Goal: Task Accomplishment & Management: Use online tool/utility

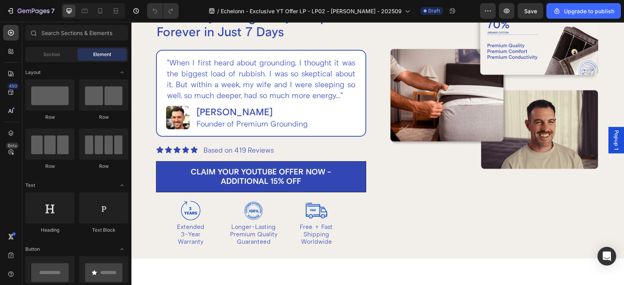
scroll to position [162, 0]
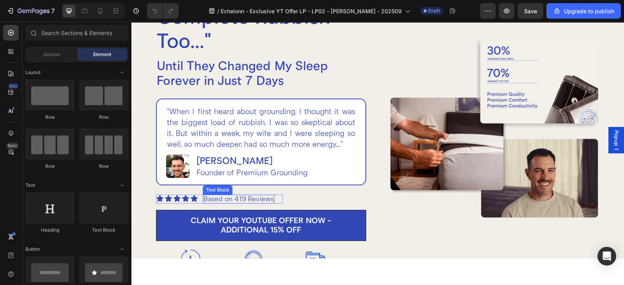
click at [244, 197] on p "Based on 419 Reviews" at bounding box center [238, 199] width 70 height 7
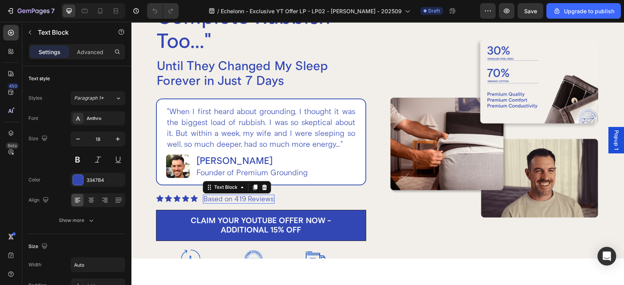
click at [246, 198] on p "Based on 419 Reviews" at bounding box center [238, 199] width 70 height 7
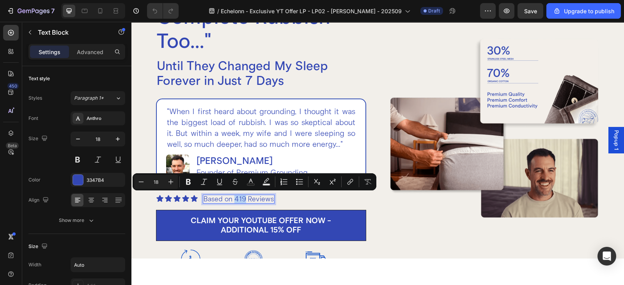
drag, startPoint x: 246, startPoint y: 198, endPoint x: 234, endPoint y: 198, distance: 11.3
click at [234, 198] on p "Based on 419 Reviews" at bounding box center [238, 199] width 70 height 7
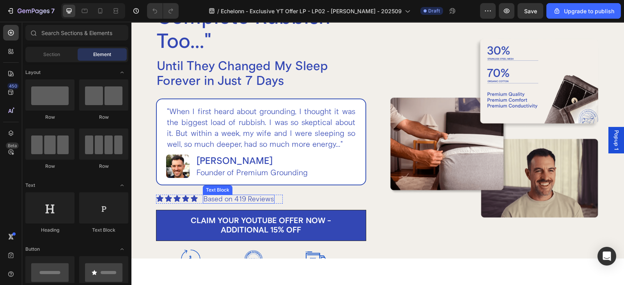
click at [217, 199] on p "Based on 419 Reviews" at bounding box center [238, 199] width 70 height 7
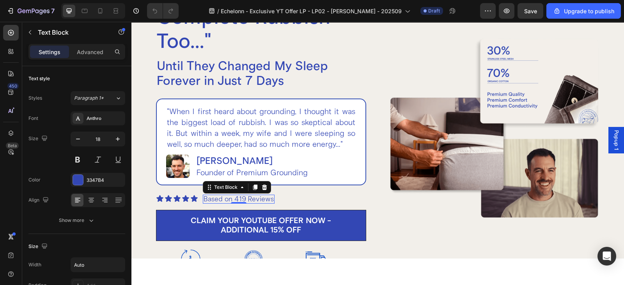
click at [215, 199] on p "Based on 419 Reviews" at bounding box center [238, 199] width 70 height 7
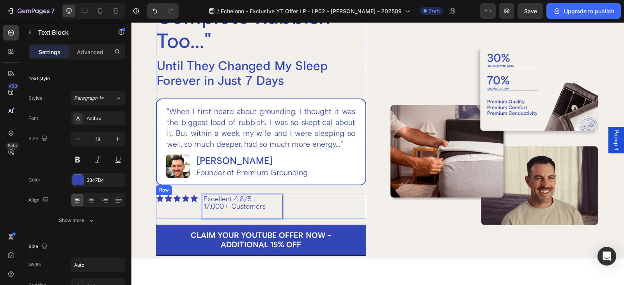
click at [286, 205] on div "Icon Icon Icon Icon Icon Icon List Excellent 4.8/5 | 17,000+ Customers Text Blo…" at bounding box center [261, 207] width 210 height 24
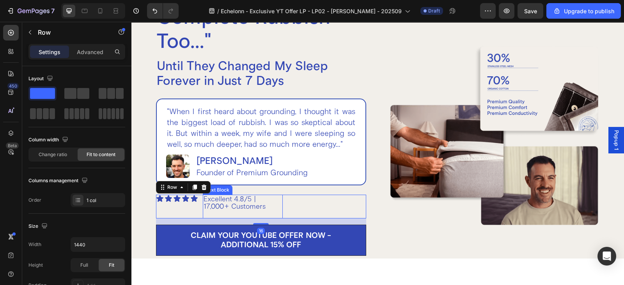
click at [267, 204] on p "Excellent 4.8/5 | 17,000+ Customers" at bounding box center [242, 203] width 78 height 15
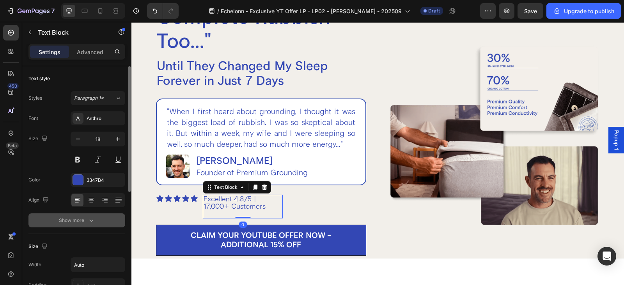
scroll to position [81, 0]
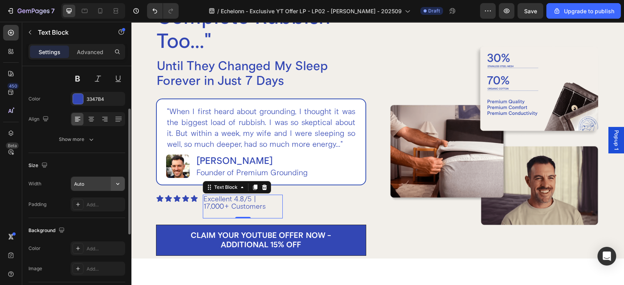
click at [121, 184] on icon "button" at bounding box center [118, 184] width 8 height 8
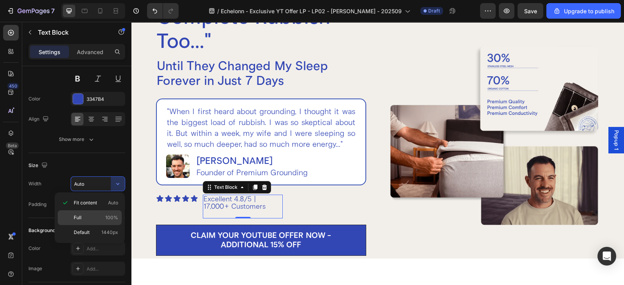
click at [85, 219] on p "Full 100%" at bounding box center [96, 217] width 44 height 7
type input "100%"
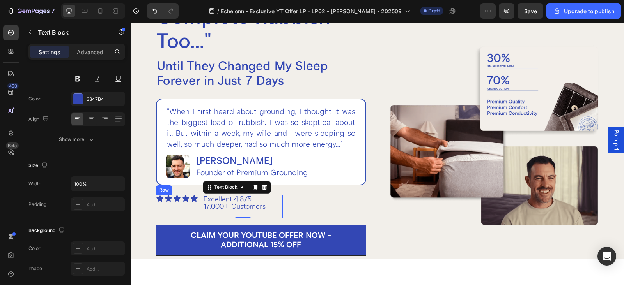
click at [301, 200] on div "Icon Icon Icon Icon Icon Icon List Excellent 4.8/5 | 17,000+ Customers Text Blo…" at bounding box center [261, 207] width 210 height 24
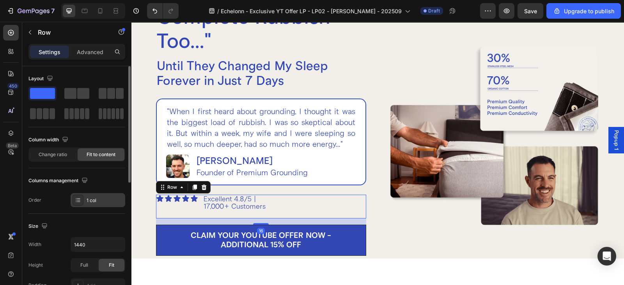
scroll to position [162, 0]
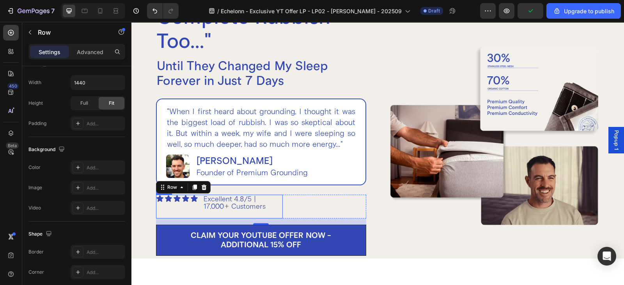
click at [197, 204] on div "Icon Icon Icon Icon Icon Icon List" at bounding box center [177, 207] width 42 height 24
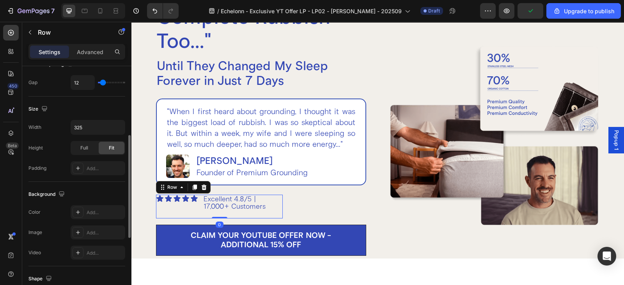
scroll to position [162, 0]
click at [119, 122] on button "button" at bounding box center [118, 128] width 14 height 14
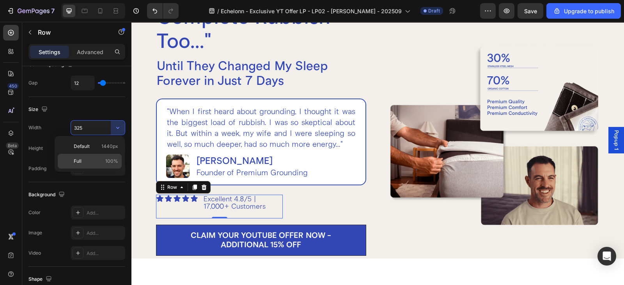
click at [90, 160] on p "Full 100%" at bounding box center [96, 161] width 44 height 7
type input "100%"
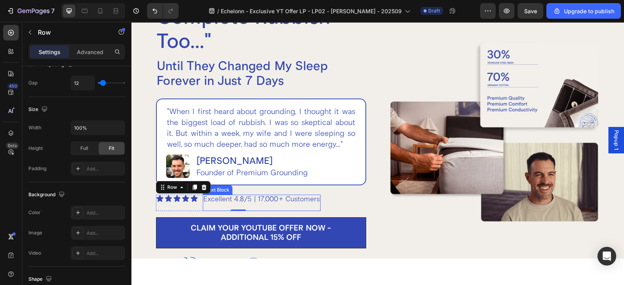
click at [221, 203] on p "Rich Text Editor. Editing area: main" at bounding box center [261, 206] width 116 height 7
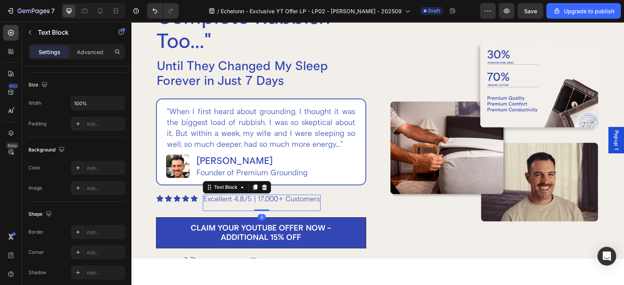
scroll to position [0, 0]
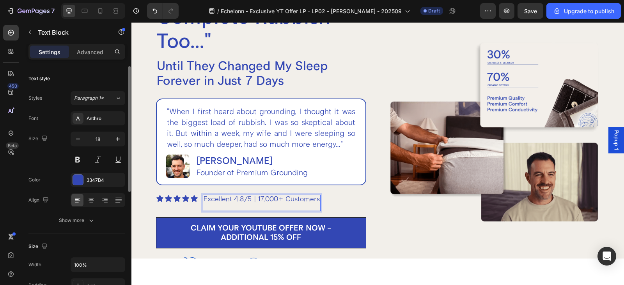
click at [214, 205] on p "Rich Text Editor. Editing area: main" at bounding box center [261, 206] width 116 height 7
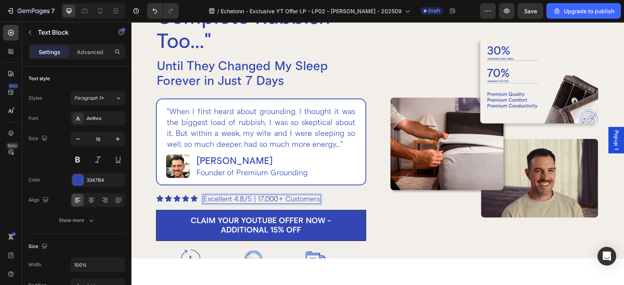
click at [259, 199] on p "Excellent 4.8/5 | 17,000+ Customers" at bounding box center [261, 199] width 116 height 7
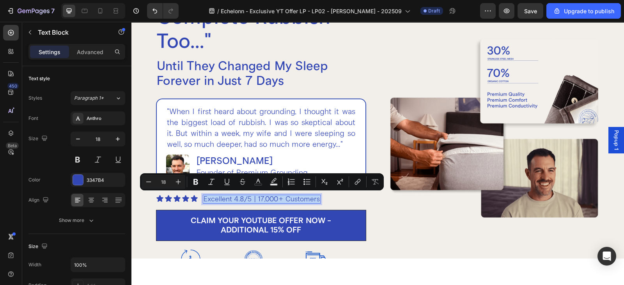
copy p "Excellent 4.8/5 | 17,000+ Customers"
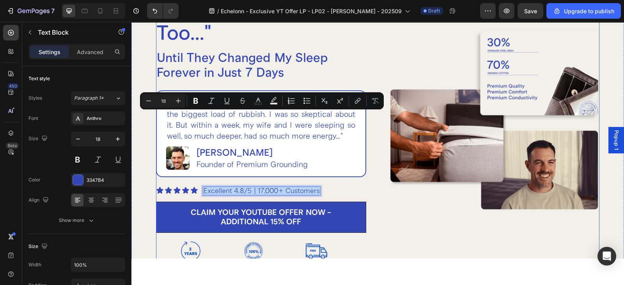
scroll to position [244, 0]
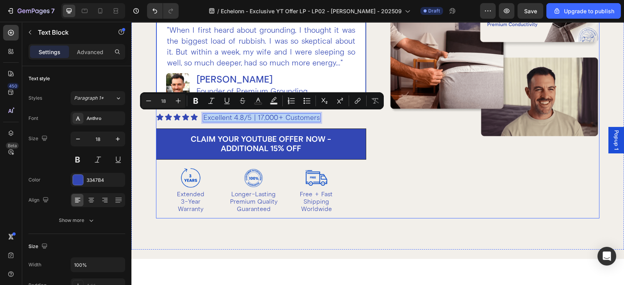
click at [402, 168] on div "Image" at bounding box center [494, 46] width 210 height 344
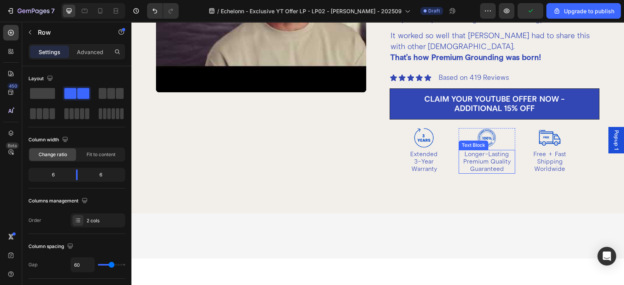
scroll to position [568, 0]
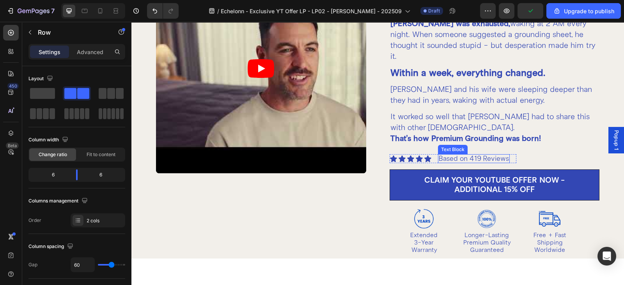
click at [458, 155] on p "Based on 419 Reviews" at bounding box center [474, 158] width 70 height 7
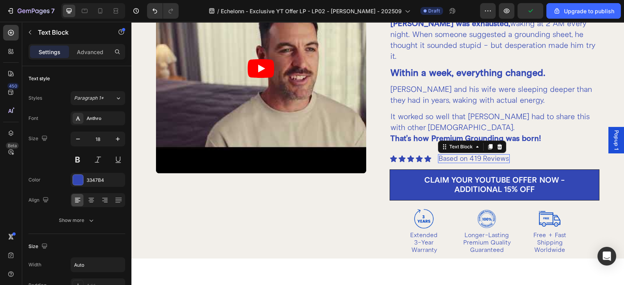
click at [458, 155] on p "Based on 419 Reviews" at bounding box center [474, 158] width 70 height 7
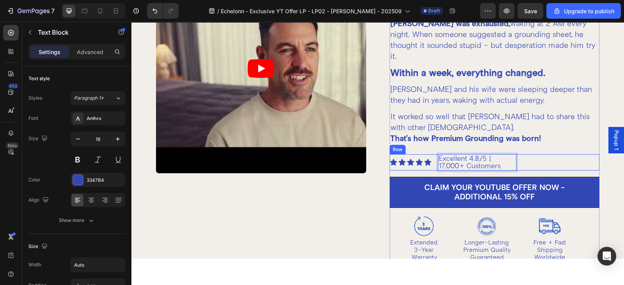
click at [522, 154] on div "Icon Icon Icon Icon Icon Icon List Excellent 4.8/5 | 17,000+ Customers Text Blo…" at bounding box center [494, 162] width 210 height 16
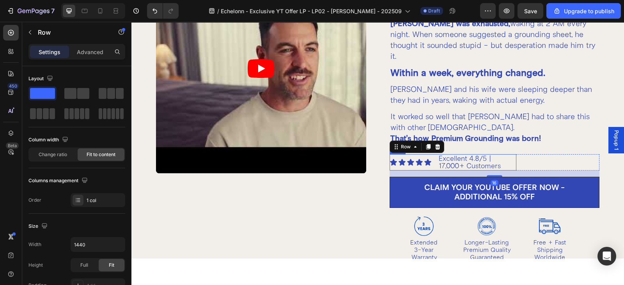
click at [429, 154] on div "Icon Icon Icon Icon Icon Icon List Excellent 4.8/5 | 17,000+ Customers Text Blo…" at bounding box center [452, 162] width 127 height 16
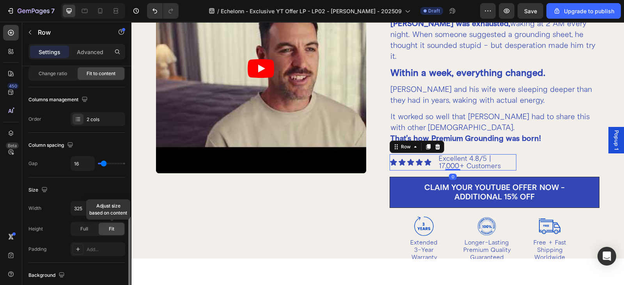
scroll to position [162, 0]
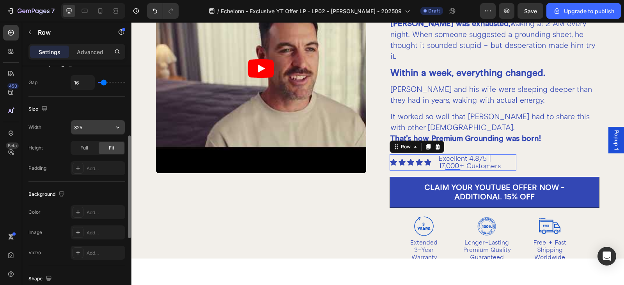
click at [120, 120] on button "button" at bounding box center [118, 127] width 14 height 14
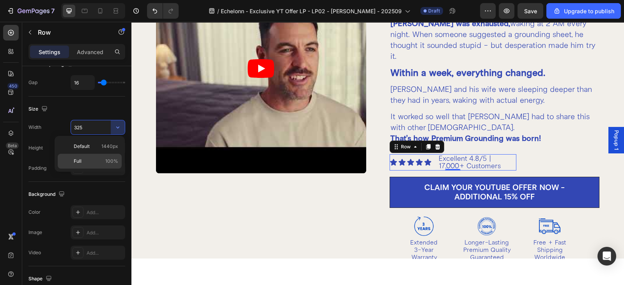
drag, startPoint x: 99, startPoint y: 160, endPoint x: 216, endPoint y: 127, distance: 121.2
click at [99, 160] on p "Full 100%" at bounding box center [96, 161] width 44 height 7
type input "100%"
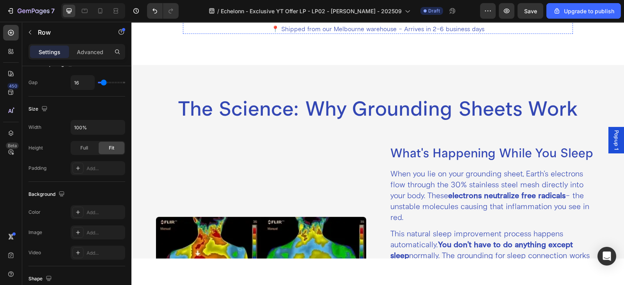
scroll to position [1949, 0]
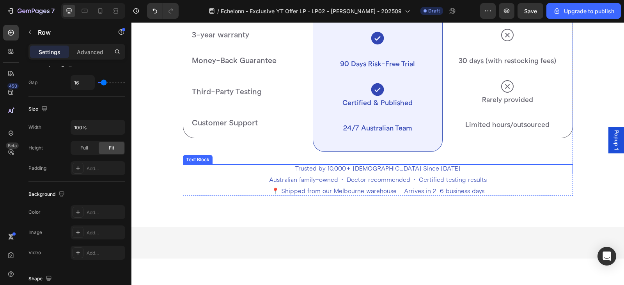
click at [348, 167] on p "Trusted by 10,000+ Australians Since 2019" at bounding box center [378, 168] width 388 height 7
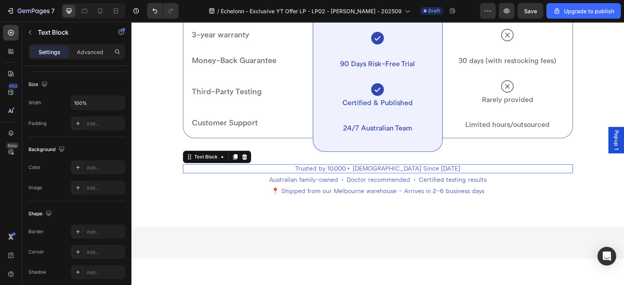
click at [348, 167] on p "Trusted by 10,000+ Australians Since 2019" at bounding box center [378, 168] width 388 height 7
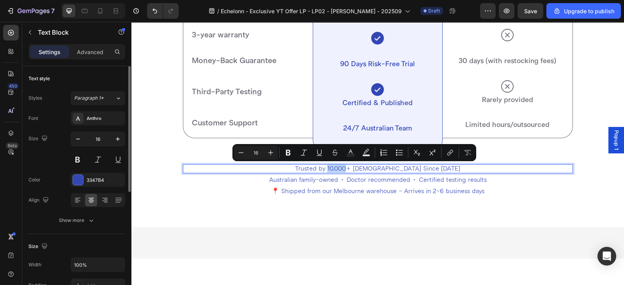
click at [352, 169] on p "Trusted by 10,000+ Australians Since 2019" at bounding box center [378, 168] width 388 height 7
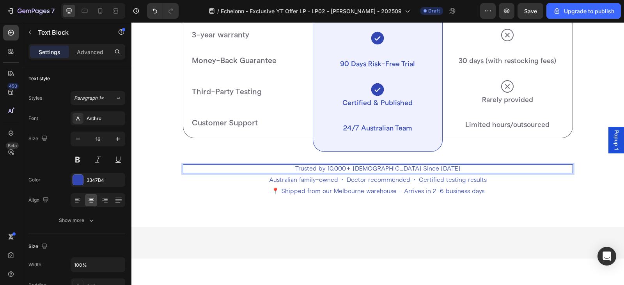
click at [349, 168] on p "Trusted by 10,000+ Australians Since 2019" at bounding box center [378, 168] width 388 height 7
click at [373, 174] on div "Why Premium Grounding Bed Sheet Beats The Competition Heading Not all grounding…" at bounding box center [378, 33] width 390 height 328
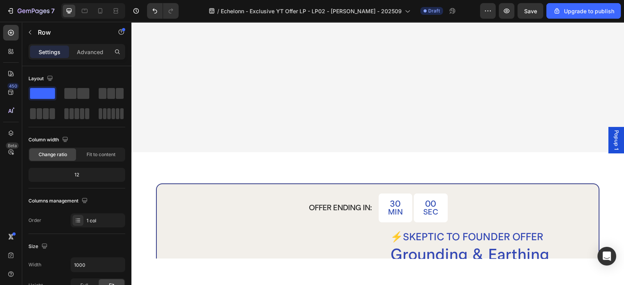
scroll to position [3104, 0]
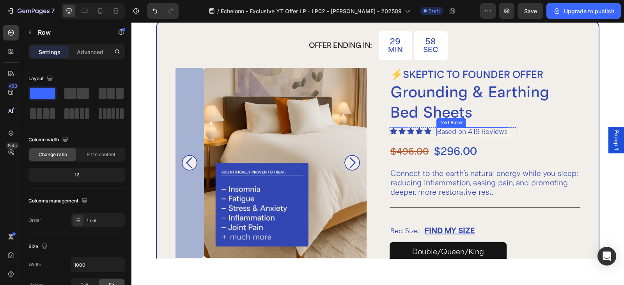
click at [442, 130] on p "Based on 419 Reviews" at bounding box center [472, 131] width 70 height 7
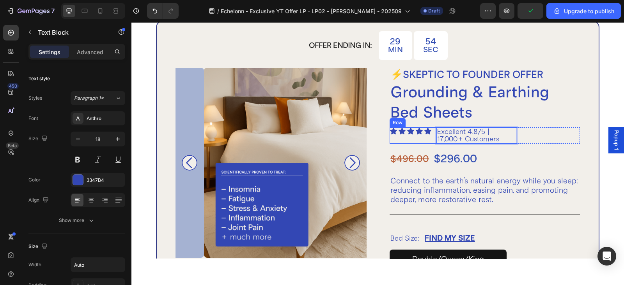
click at [429, 141] on div "Icon Icon Icon Icon Icon Icon List Excellent 4.8/5 | 17,000+ Customers Text Blo…" at bounding box center [452, 135] width 127 height 16
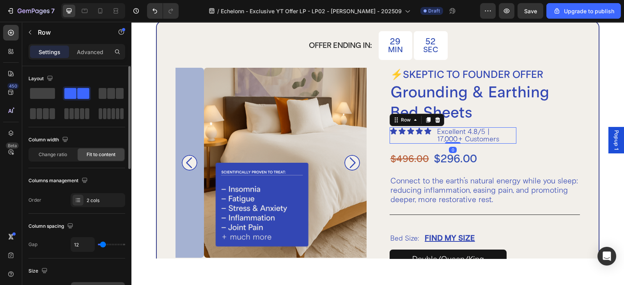
scroll to position [81, 0]
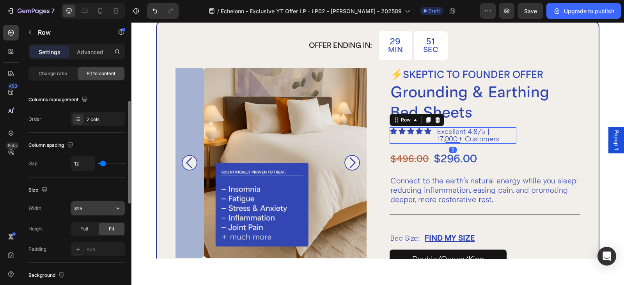
click at [119, 206] on icon "button" at bounding box center [118, 209] width 8 height 8
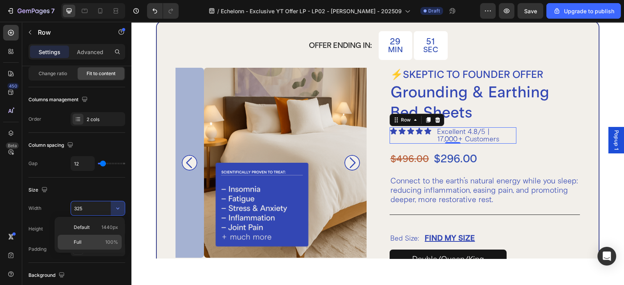
drag, startPoint x: 86, startPoint y: 238, endPoint x: 241, endPoint y: 152, distance: 177.6
click at [86, 238] on div "Full 100%" at bounding box center [90, 242] width 64 height 15
type input "100%"
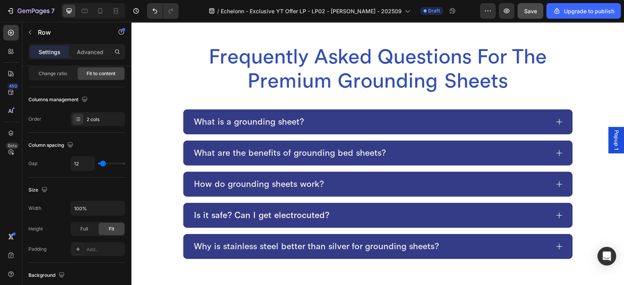
click at [538, 14] on button "Save" at bounding box center [530, 11] width 26 height 16
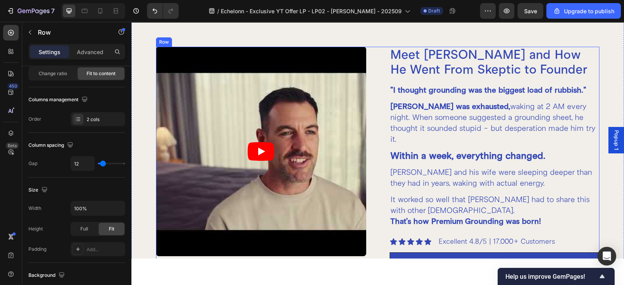
scroll to position [506, 0]
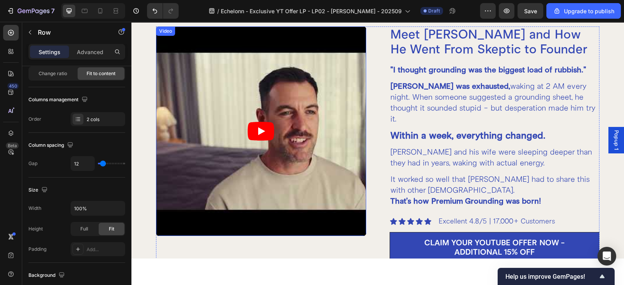
click at [342, 111] on article at bounding box center [261, 132] width 210 height 210
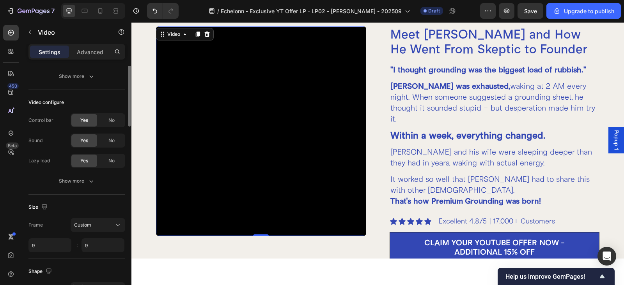
scroll to position [0, 0]
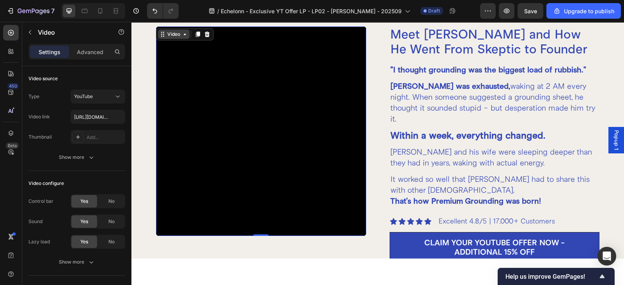
click at [170, 36] on div "Video" at bounding box center [174, 34] width 16 height 7
click at [108, 10] on div at bounding box center [93, 11] width 64 height 16
click at [117, 11] on icon at bounding box center [117, 11] width 2 height 2
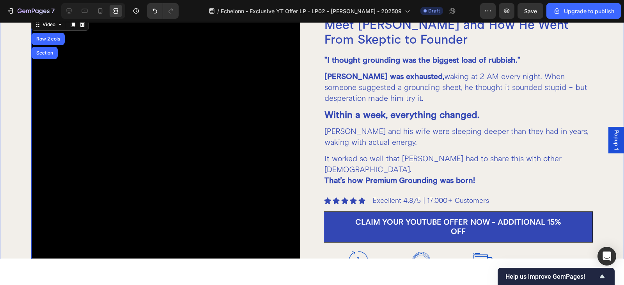
scroll to position [434, 0]
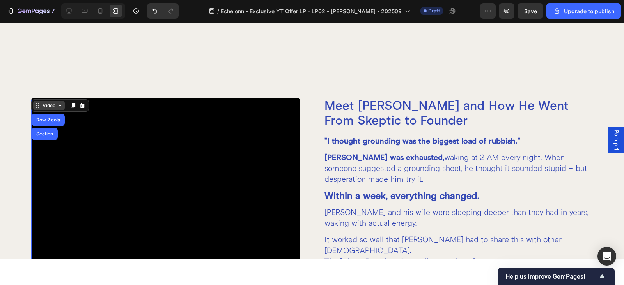
click at [46, 104] on div "Video" at bounding box center [49, 105] width 16 height 7
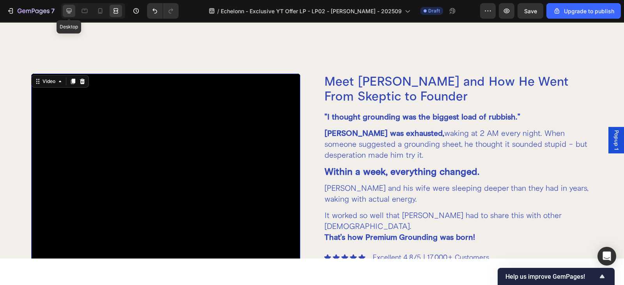
click at [70, 11] on icon at bounding box center [69, 11] width 5 height 5
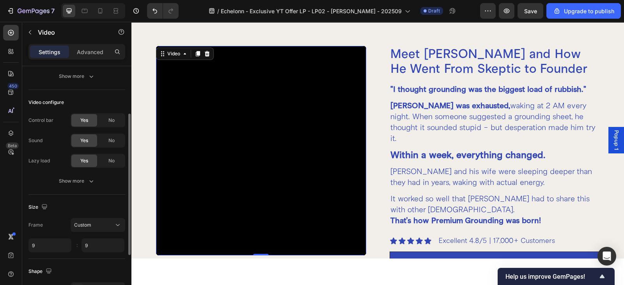
scroll to position [162, 0]
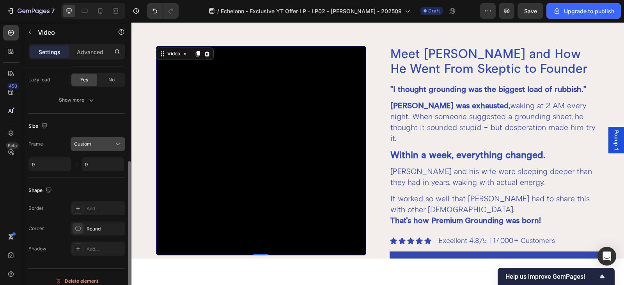
click at [114, 143] on icon at bounding box center [118, 144] width 8 height 8
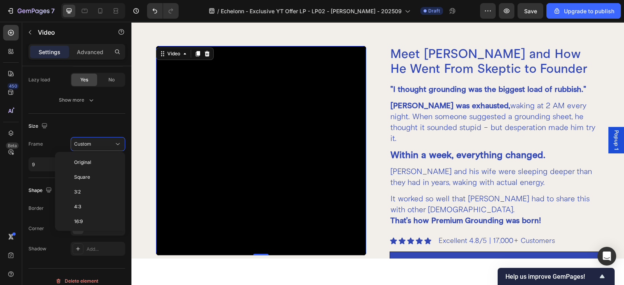
scroll to position [74, 0]
click at [93, 160] on p "21:9" at bounding box center [94, 162] width 41 height 7
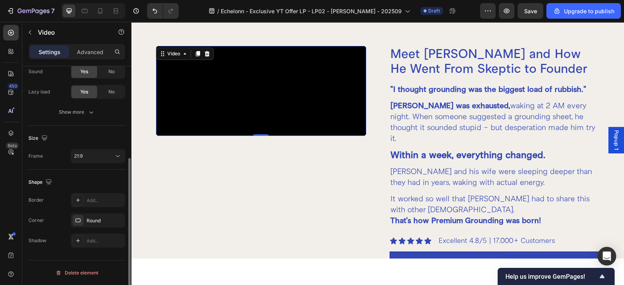
scroll to position [150, 0]
click at [102, 151] on button "21:9" at bounding box center [98, 157] width 55 height 14
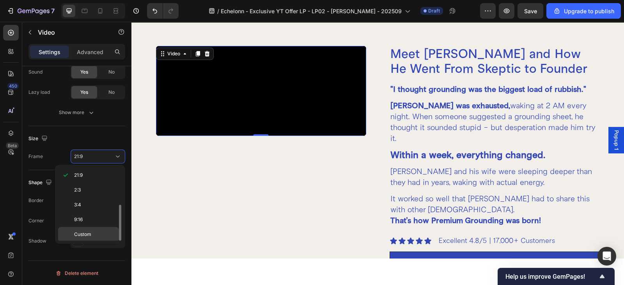
click at [101, 237] on p "Custom" at bounding box center [94, 234] width 41 height 7
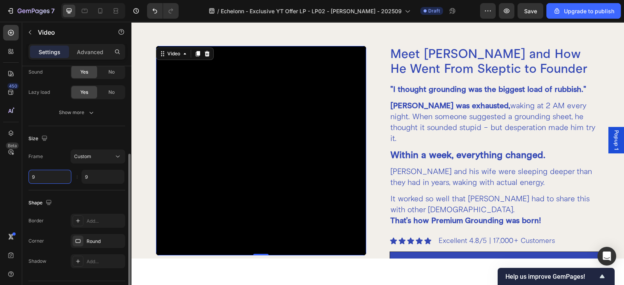
click at [55, 176] on input "9" at bounding box center [49, 177] width 43 height 14
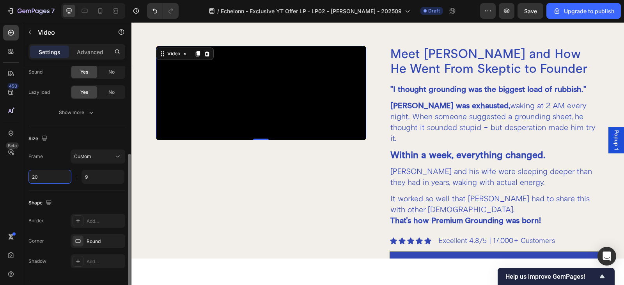
type input "2"
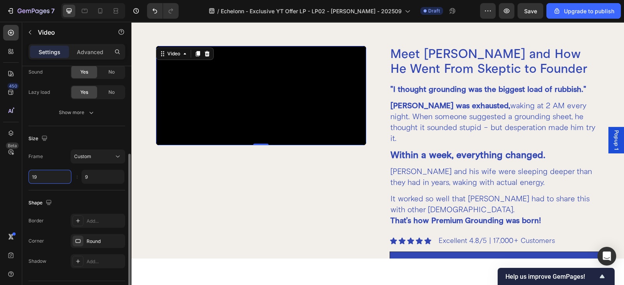
type input "1"
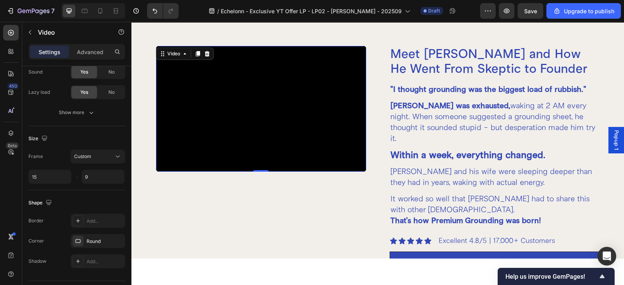
type input "15"
click at [242, 228] on div "Video 0" at bounding box center [261, 196] width 210 height 300
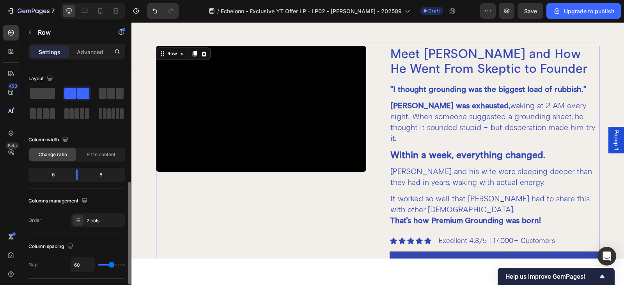
scroll to position [162, 0]
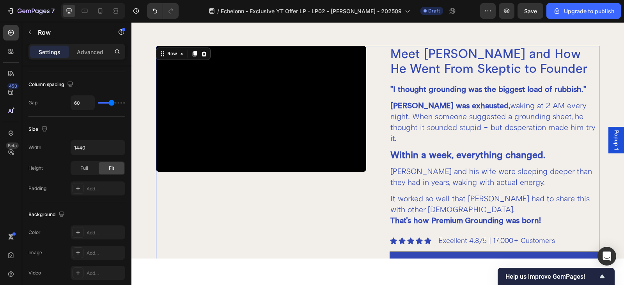
click at [189, 194] on div "Video" at bounding box center [261, 196] width 210 height 300
click at [168, 55] on div "Row" at bounding box center [172, 53] width 13 height 7
click at [194, 221] on div "Video" at bounding box center [261, 196] width 210 height 300
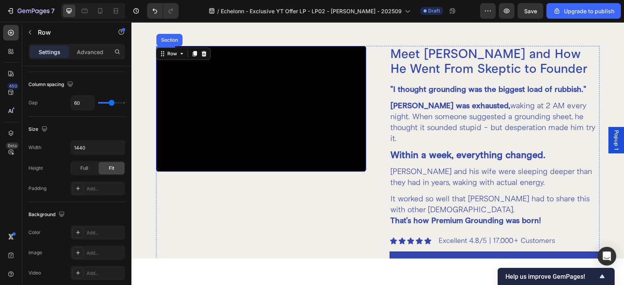
click at [493, 194] on p "It worked so well that James had to share this with other Australians. That's h…" at bounding box center [494, 210] width 208 height 33
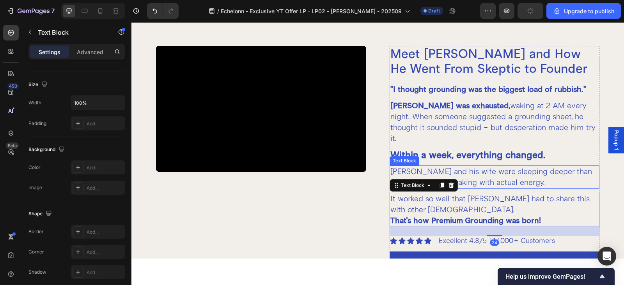
scroll to position [0, 0]
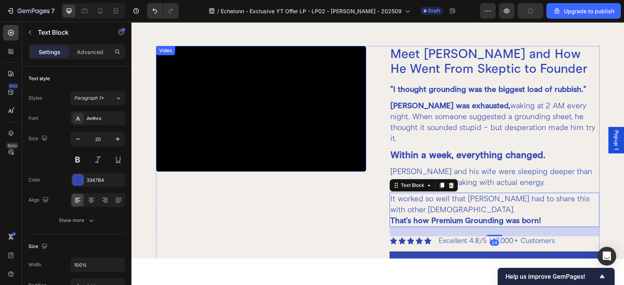
click at [163, 50] on div "Video" at bounding box center [165, 50] width 16 height 7
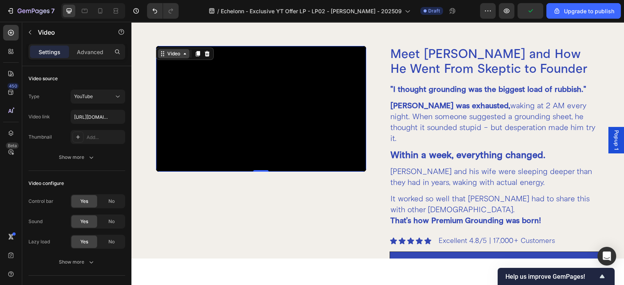
click at [168, 55] on div "Video" at bounding box center [174, 53] width 16 height 7
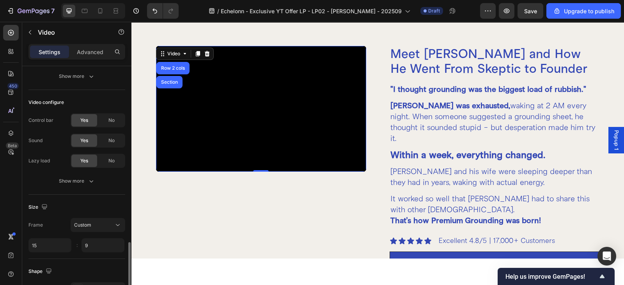
scroll to position [162, 0]
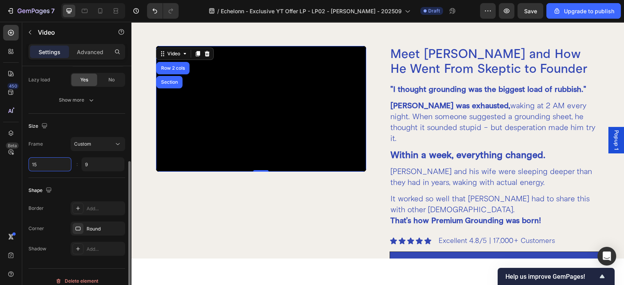
click at [39, 169] on input "15" at bounding box center [49, 164] width 43 height 14
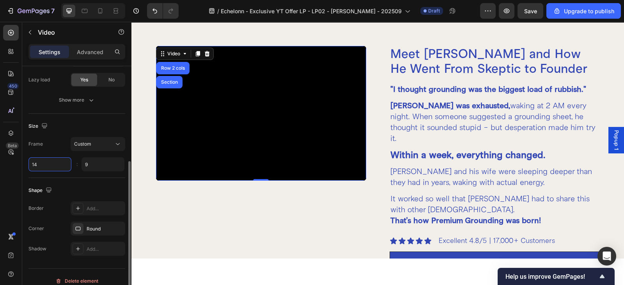
click at [51, 161] on input "14" at bounding box center [49, 164] width 43 height 14
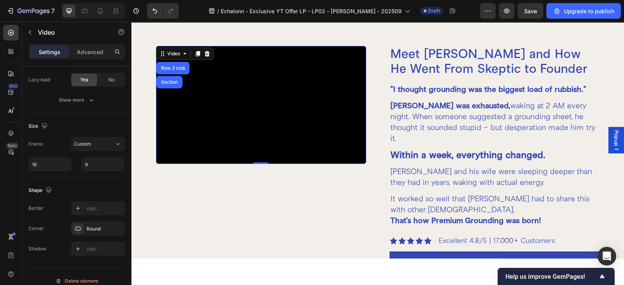
type input "16"
click at [119, 12] on icon at bounding box center [116, 11] width 8 height 8
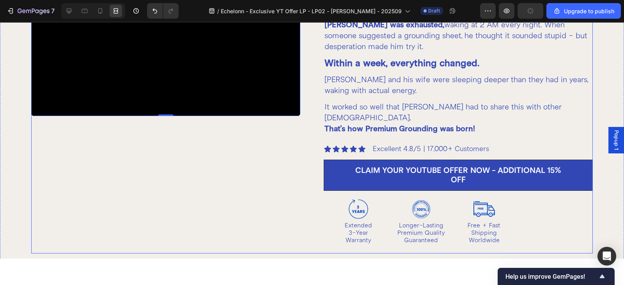
scroll to position [486, 0]
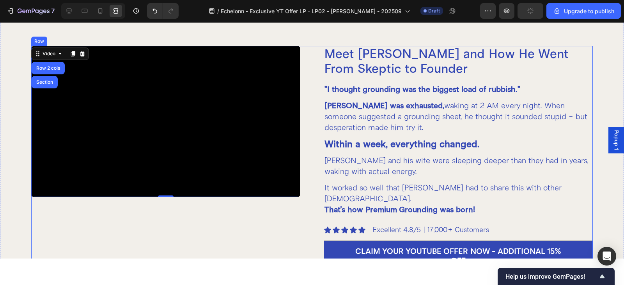
click at [309, 119] on div "Meet James and How He Went From Skeptic to Founder Heading "I thought grounding…" at bounding box center [311, 190] width 561 height 289
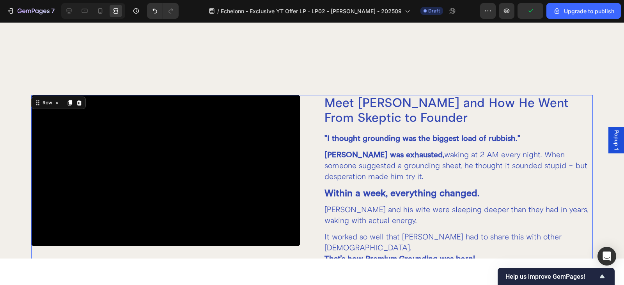
scroll to position [567, 0]
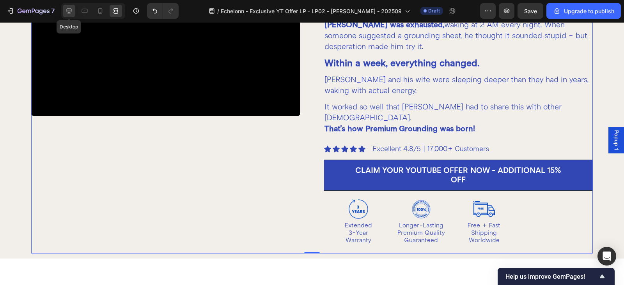
click at [67, 8] on icon at bounding box center [69, 11] width 8 height 8
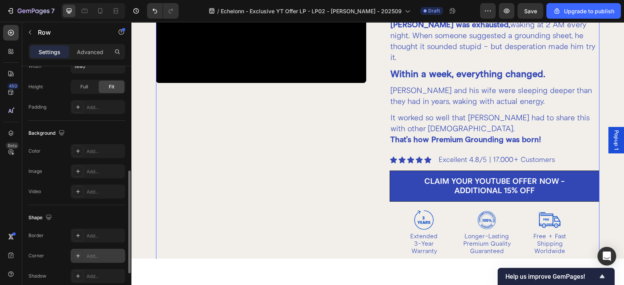
scroll to position [322, 0]
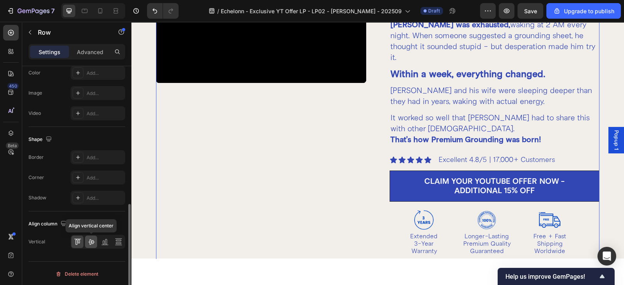
click at [95, 237] on div at bounding box center [91, 242] width 12 height 12
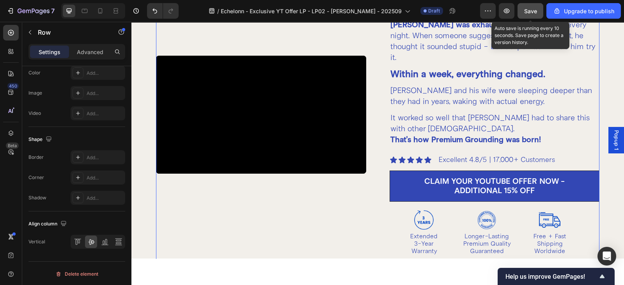
click at [534, 16] on button "Save" at bounding box center [530, 11] width 26 height 16
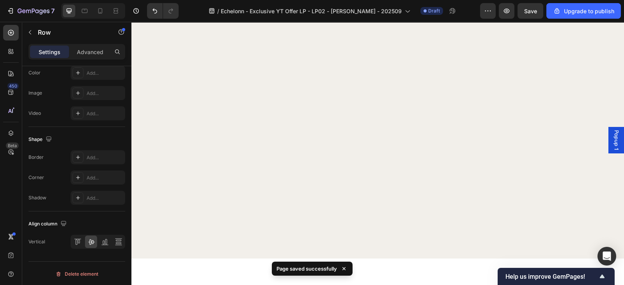
scroll to position [0, 0]
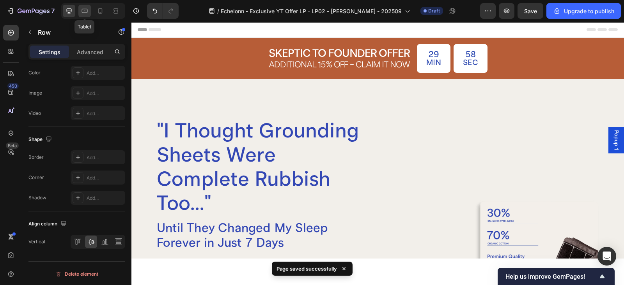
click at [83, 9] on icon at bounding box center [85, 11] width 6 height 4
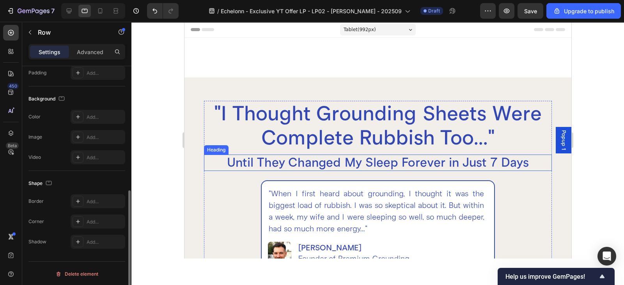
scroll to position [162, 0]
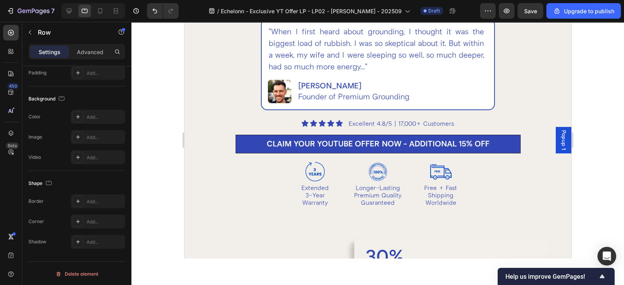
click at [586, 176] on div at bounding box center [377, 154] width 492 height 264
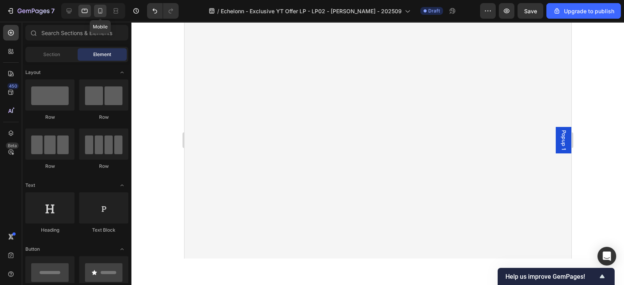
scroll to position [0, 0]
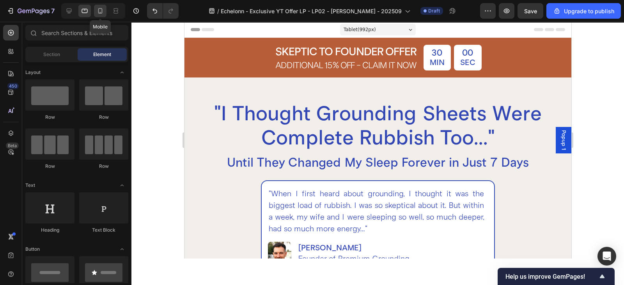
click at [101, 9] on icon at bounding box center [100, 11] width 8 height 8
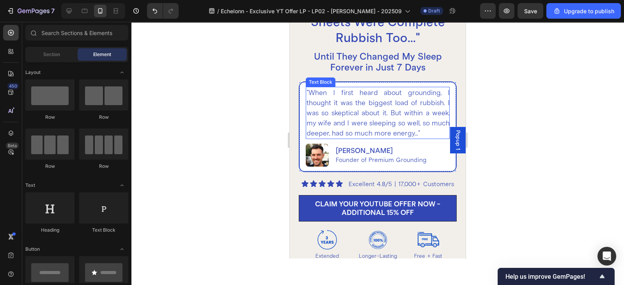
scroll to position [162, 0]
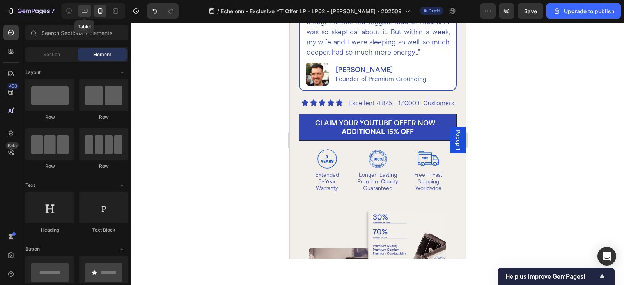
click at [83, 12] on icon at bounding box center [85, 11] width 6 height 4
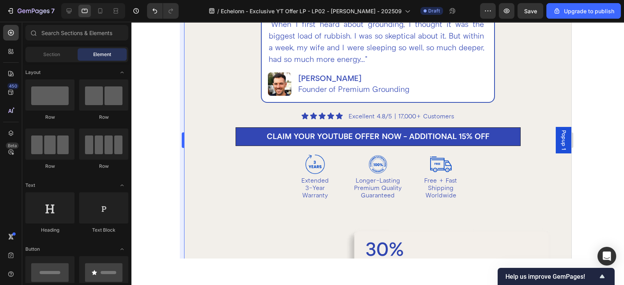
scroll to position [146, 0]
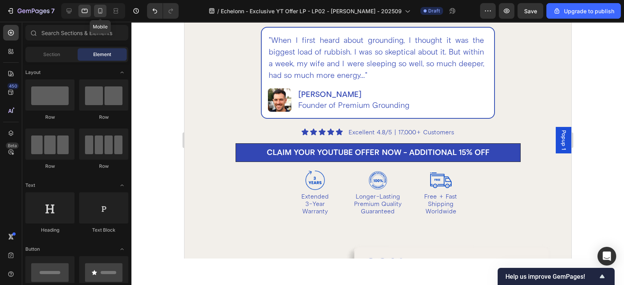
click at [99, 11] on icon at bounding box center [100, 11] width 8 height 8
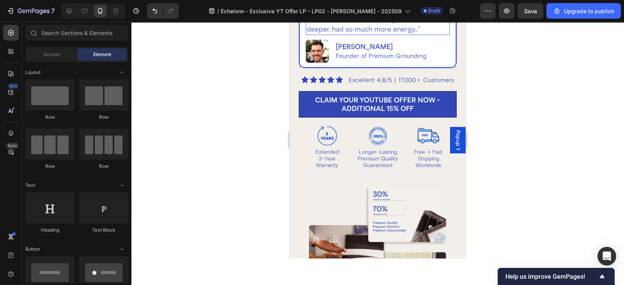
scroll to position [104, 0]
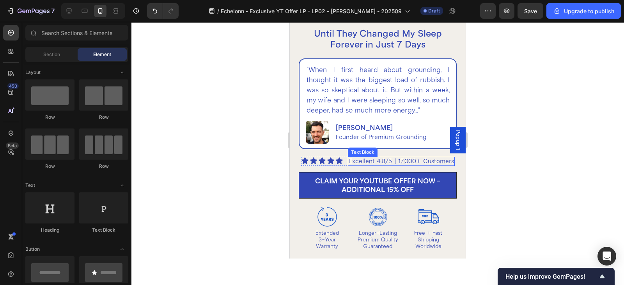
click at [352, 165] on p "Excellent 4.8/5 | 17,000+ Customers" at bounding box center [400, 161] width 105 height 7
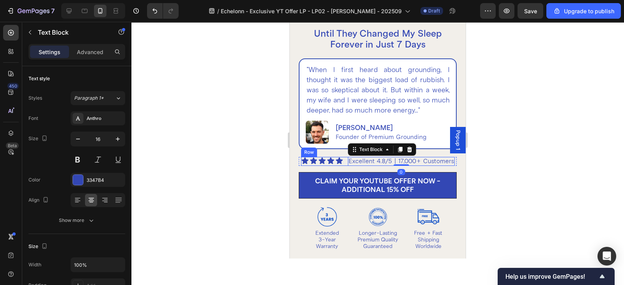
click at [342, 166] on div "Icon Icon Icon Icon Icon Icon List Excellent 4.8/5 | 17,000+ Customers Text Blo…" at bounding box center [378, 161] width 154 height 9
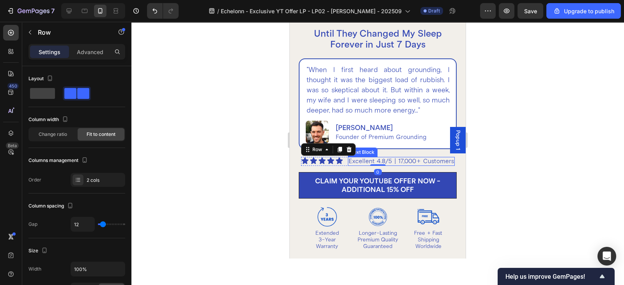
click at [352, 165] on p "Excellent 4.8/5 | 17,000+ Customers" at bounding box center [400, 161] width 105 height 7
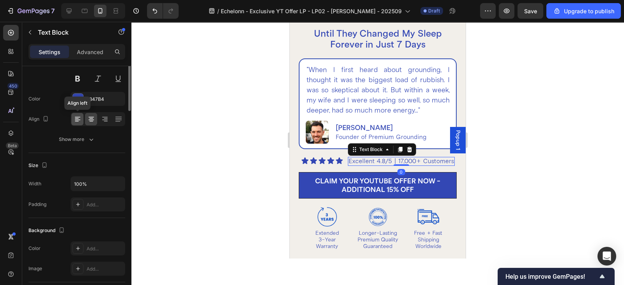
scroll to position [0, 0]
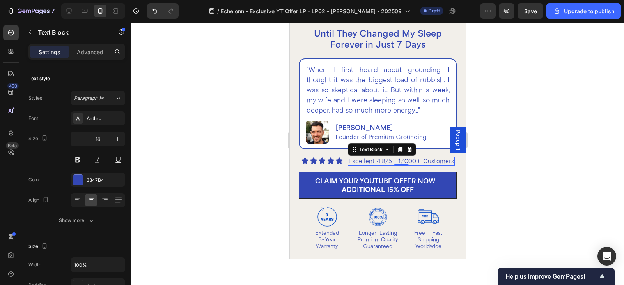
click at [384, 165] on p "Excellent 4.8/5 | 17,000+ Customers" at bounding box center [400, 161] width 105 height 7
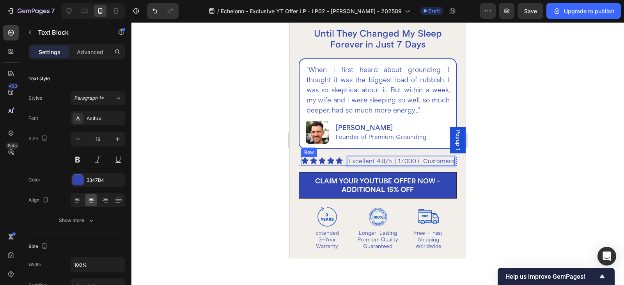
click at [322, 166] on div "Icon Icon Icon Icon Icon Icon List" at bounding box center [322, 161] width 42 height 9
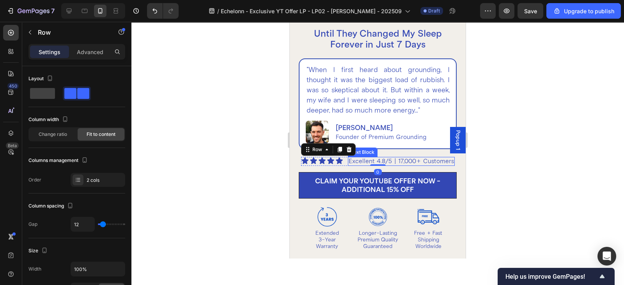
click at [359, 165] on p "Excellent 4.8/5 | 17,000+ Customers" at bounding box center [400, 161] width 105 height 7
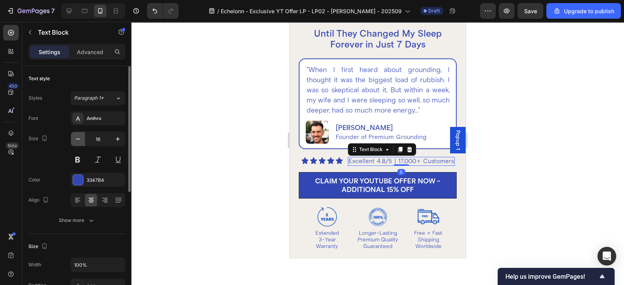
click at [79, 137] on icon "button" at bounding box center [78, 139] width 8 height 8
click at [118, 141] on icon "button" at bounding box center [118, 139] width 8 height 8
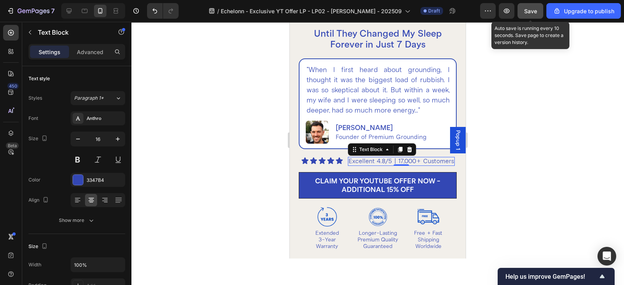
click at [534, 12] on span "Save" at bounding box center [530, 11] width 13 height 7
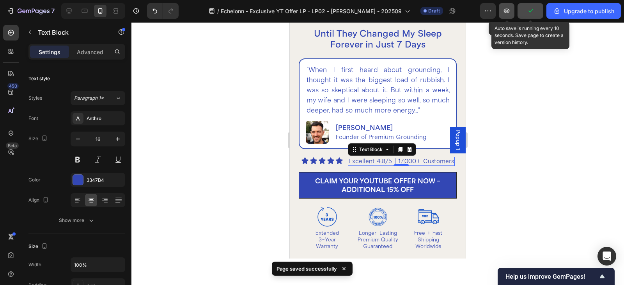
click at [508, 10] on icon "button" at bounding box center [506, 11] width 2 height 2
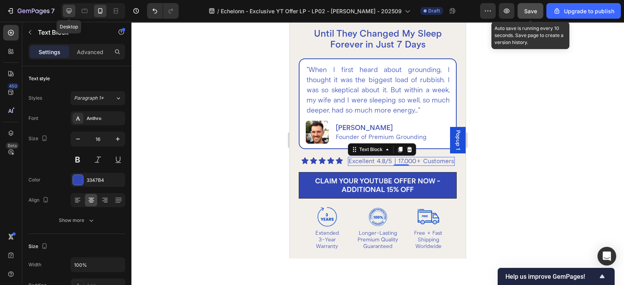
click at [65, 10] on icon at bounding box center [69, 11] width 8 height 8
type input "18"
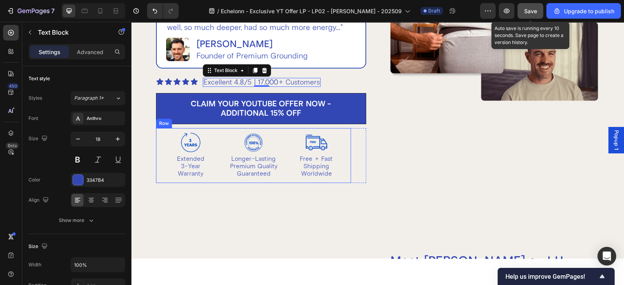
scroll to position [298, 0]
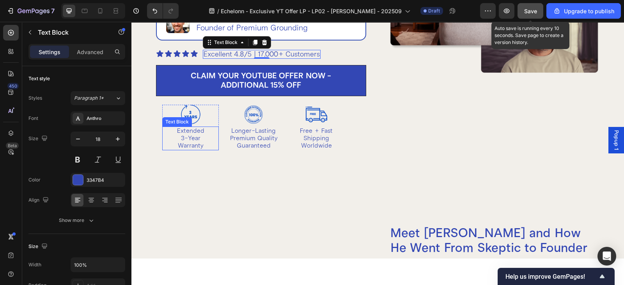
click at [165, 124] on div "Text Block" at bounding box center [177, 121] width 30 height 9
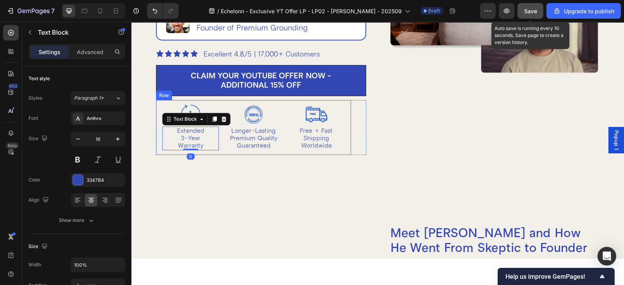
click at [156, 121] on div "Image Extended 3-Year Warranty Text Block 0 Row Image Longer-Lasting Premium Qu…" at bounding box center [253, 127] width 195 height 55
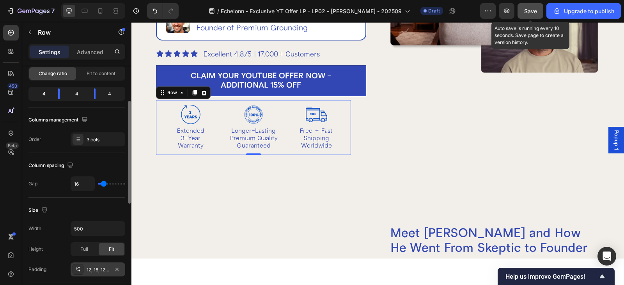
scroll to position [162, 0]
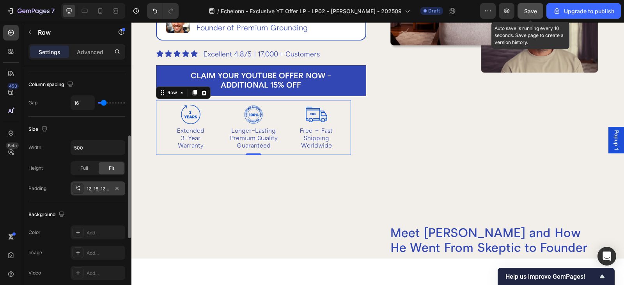
click at [96, 187] on div "12, 16, 12, 16" at bounding box center [98, 189] width 23 height 7
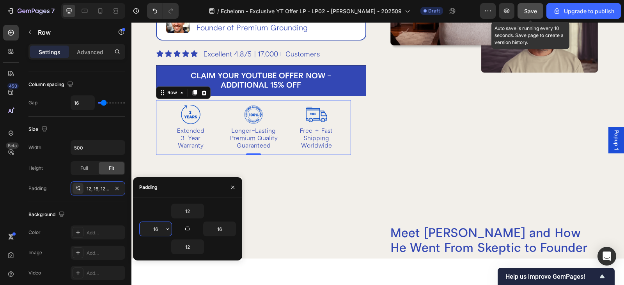
click at [156, 232] on input "16" at bounding box center [156, 229] width 32 height 14
type input "0"
click at [222, 229] on input "16" at bounding box center [219, 229] width 32 height 14
type input "0"
click at [219, 149] on div "Image Extended 3-Year Warranty Text Block Row Image Longer-Lasting Premium Qual…" at bounding box center [253, 127] width 195 height 55
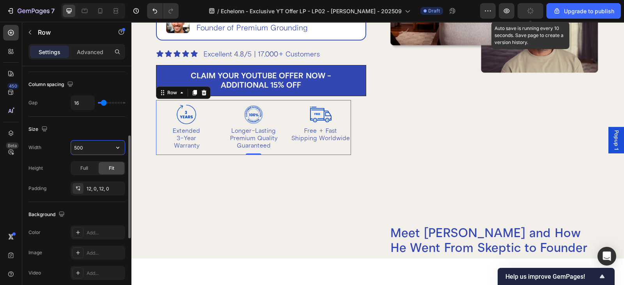
click at [99, 145] on input "500" at bounding box center [98, 148] width 54 height 14
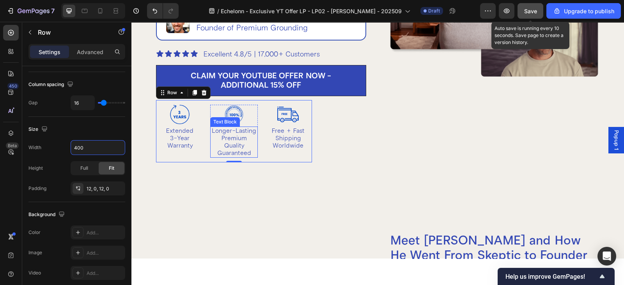
type input "400"
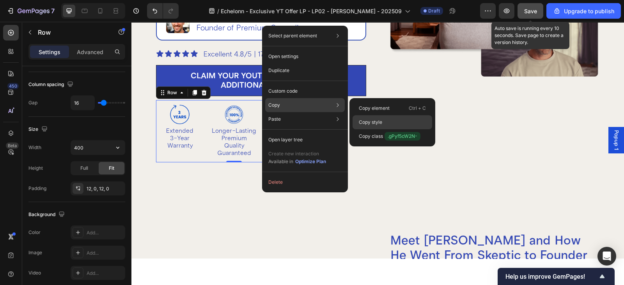
click at [380, 117] on div "Copy style" at bounding box center [392, 122] width 80 height 14
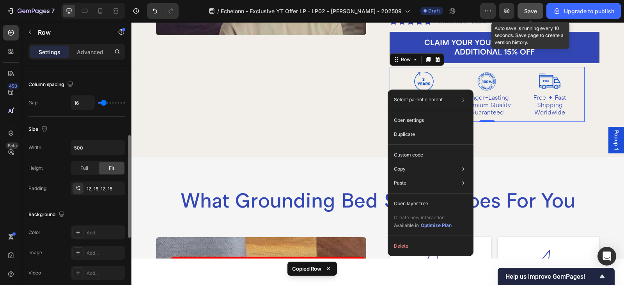
scroll to position [162, 0]
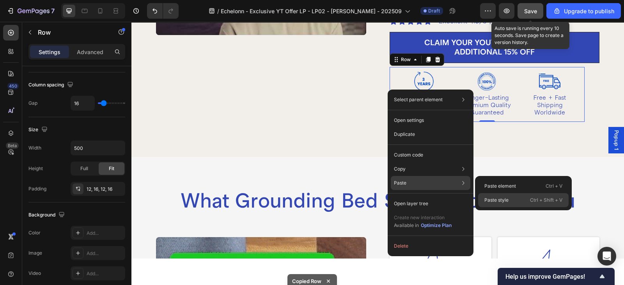
click at [498, 200] on p "Paste style" at bounding box center [496, 200] width 24 height 7
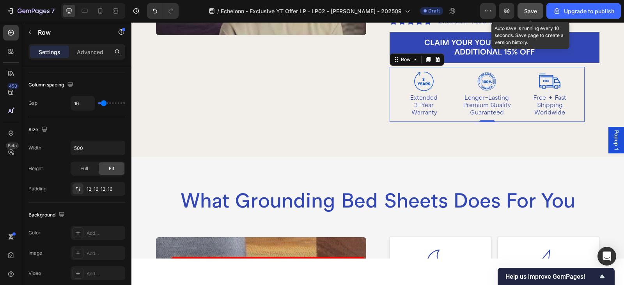
type input "400"
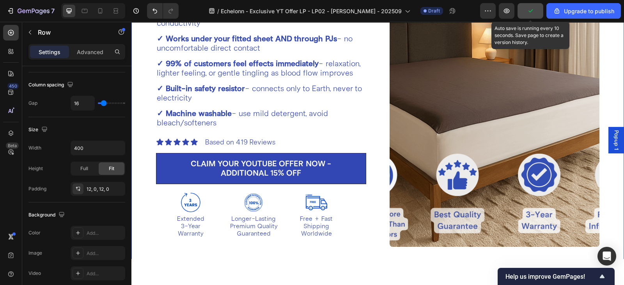
scroll to position [2766, 0]
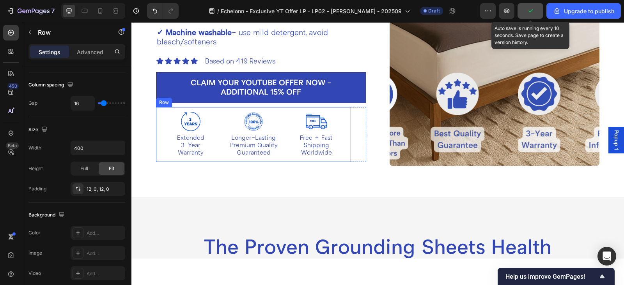
click at [157, 145] on div "Image Extended 3-Year Warranty Text Block Row Image Longer-Lasting Premium Qual…" at bounding box center [253, 134] width 195 height 55
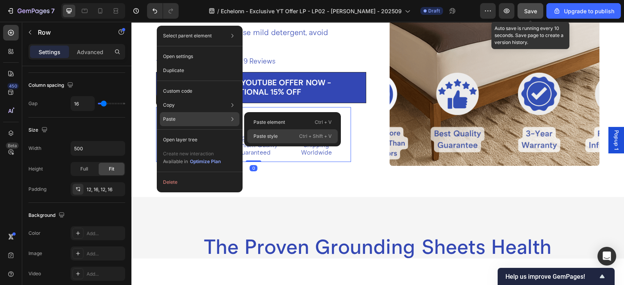
click at [279, 137] on div "Paste style Ctrl + Shift + V" at bounding box center [292, 136] width 90 height 14
type input "400"
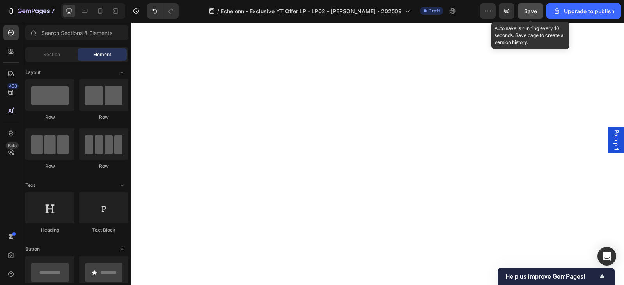
scroll to position [0, 0]
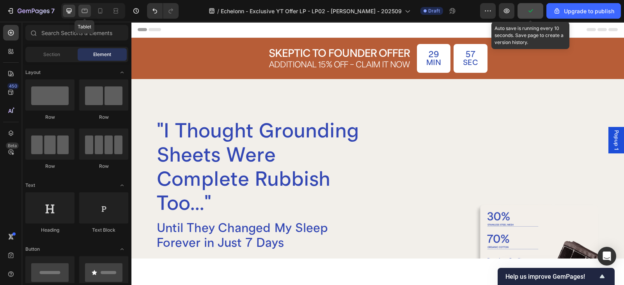
click at [82, 12] on icon at bounding box center [85, 11] width 6 height 4
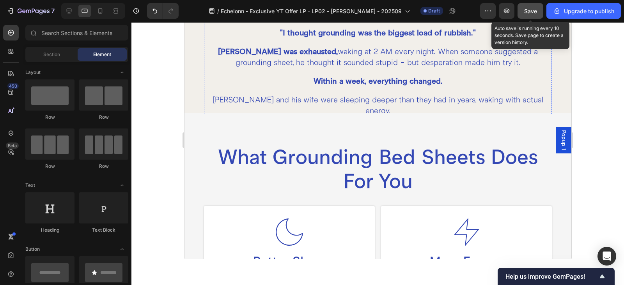
scroll to position [1056, 0]
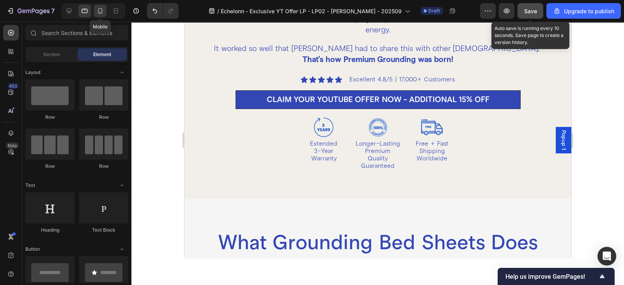
click at [98, 10] on icon at bounding box center [100, 10] width 4 height 5
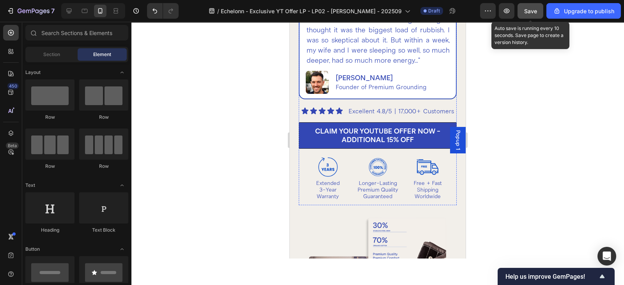
scroll to position [162, 0]
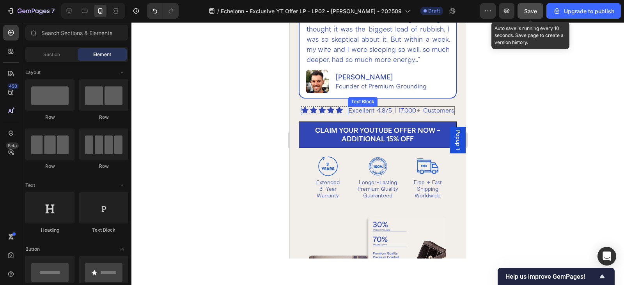
click at [393, 115] on p "Excellent 4.8/5 | 17,000+ Customers" at bounding box center [400, 110] width 105 height 7
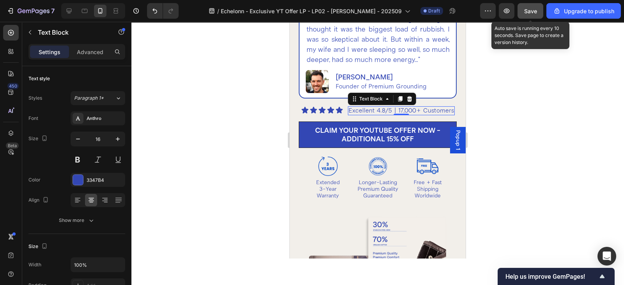
click at [538, 8] on button "Save" at bounding box center [530, 11] width 26 height 16
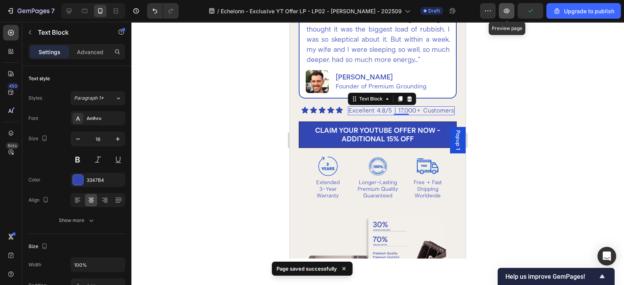
click at [505, 12] on icon "button" at bounding box center [506, 11] width 8 height 8
click at [506, 12] on icon "button" at bounding box center [507, 11] width 6 height 5
click at [504, 16] on button "button" at bounding box center [507, 11] width 16 height 16
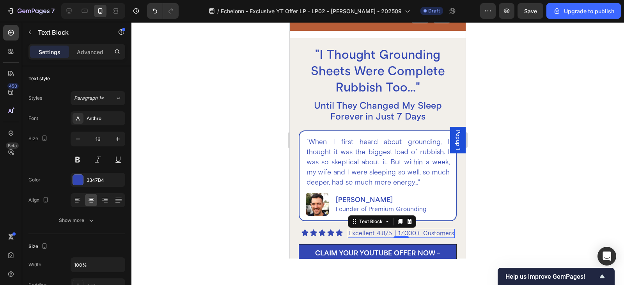
scroll to position [0, 0]
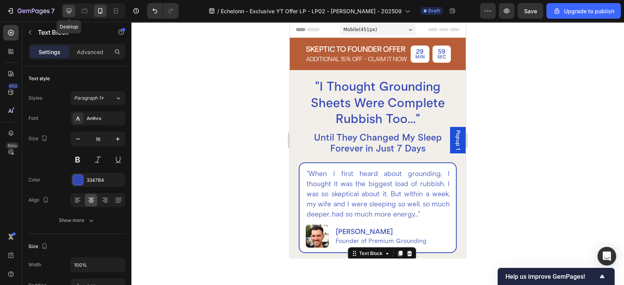
click at [65, 7] on icon at bounding box center [69, 11] width 8 height 8
type input "18"
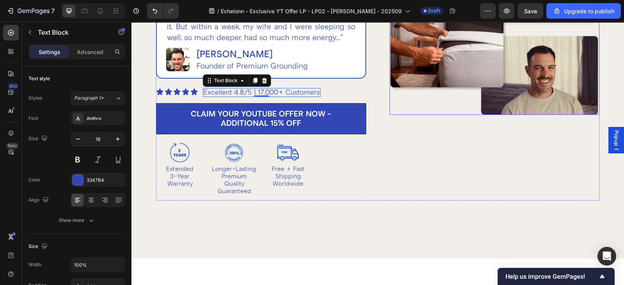
scroll to position [308, 0]
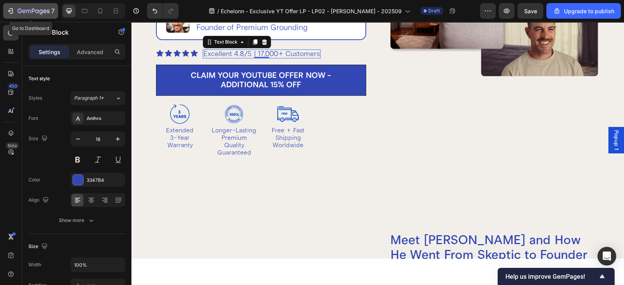
click at [31, 9] on icon "button" at bounding box center [34, 11] width 32 height 7
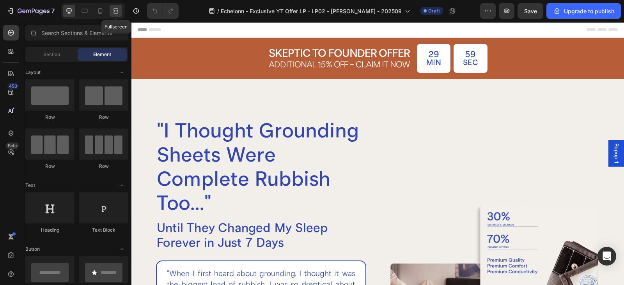
click at [112, 5] on div at bounding box center [116, 11] width 12 height 12
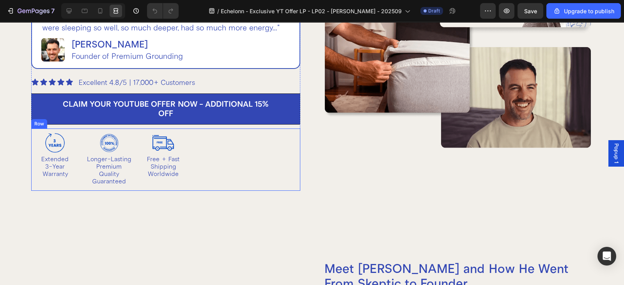
scroll to position [81, 0]
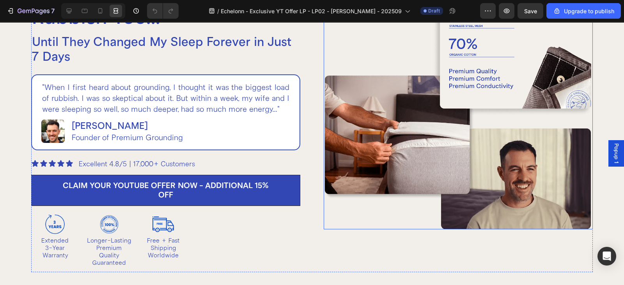
click at [409, 126] on img at bounding box center [458, 114] width 269 height 231
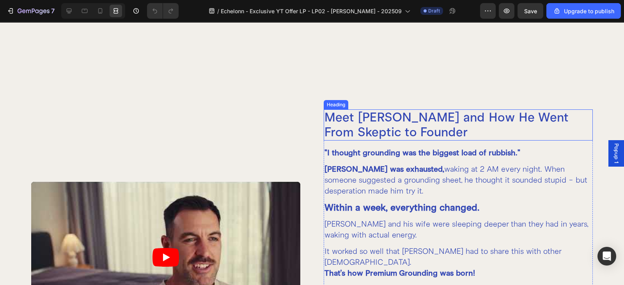
scroll to position [568, 0]
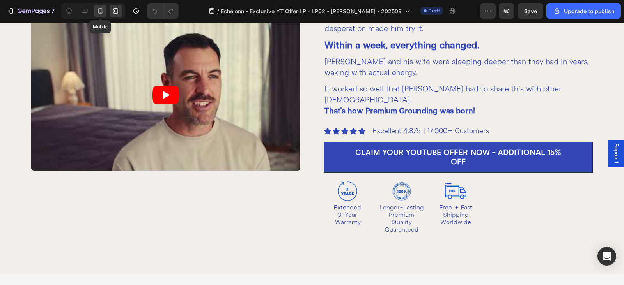
click at [99, 10] on icon at bounding box center [100, 11] width 8 height 8
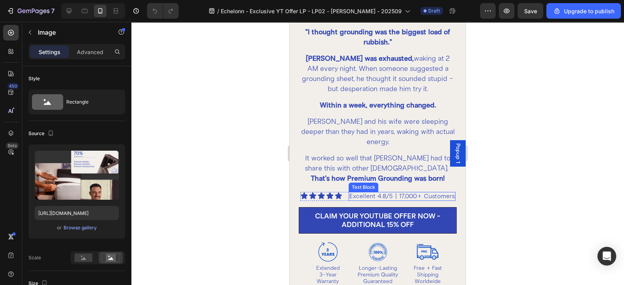
scroll to position [498, 0]
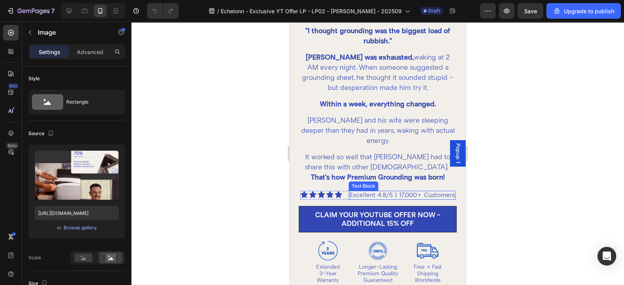
click at [395, 192] on p "Excellent 4.8/5 | 17,000+ Customers" at bounding box center [401, 195] width 105 height 7
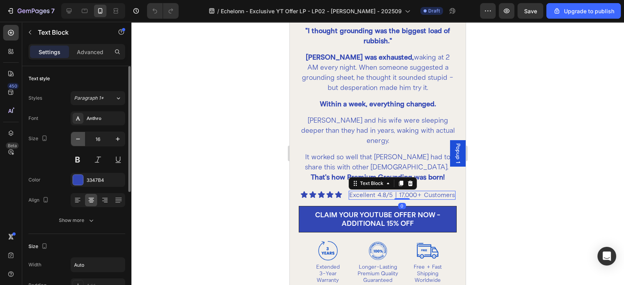
click at [80, 141] on icon "button" at bounding box center [78, 139] width 8 height 8
click at [80, 139] on icon "button" at bounding box center [78, 139] width 8 height 8
type input "14"
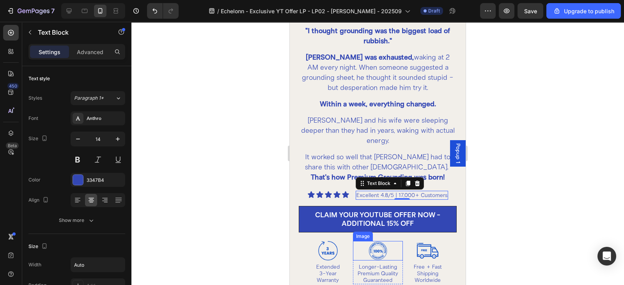
click at [372, 241] on img at bounding box center [378, 250] width 50 height 19
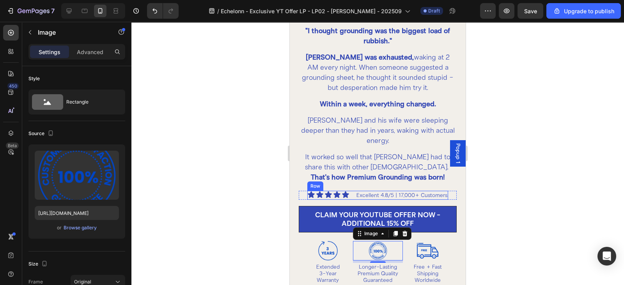
click at [347, 191] on div "Icon Icon Icon Icon Icon Icon List Excellent 4.8/5 | 17,000+ Customers Text Blo…" at bounding box center [377, 195] width 141 height 9
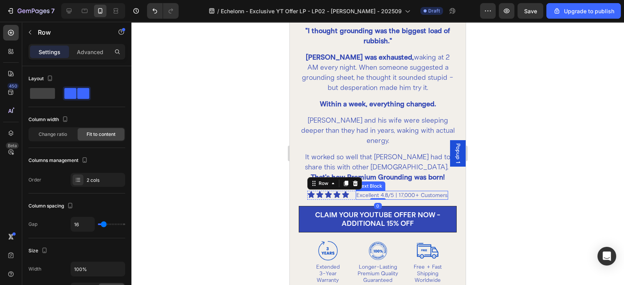
click at [374, 192] on p "Excellent 4.8/5 | 17,000+ Customers" at bounding box center [401, 195] width 91 height 7
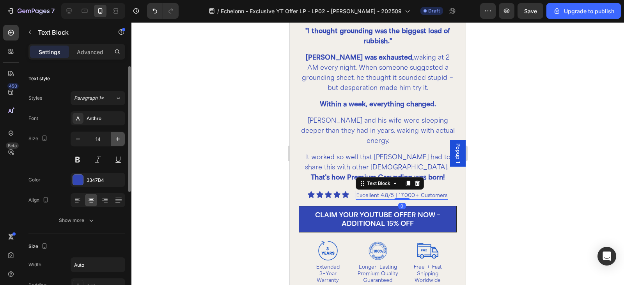
click at [123, 141] on button "button" at bounding box center [118, 139] width 14 height 14
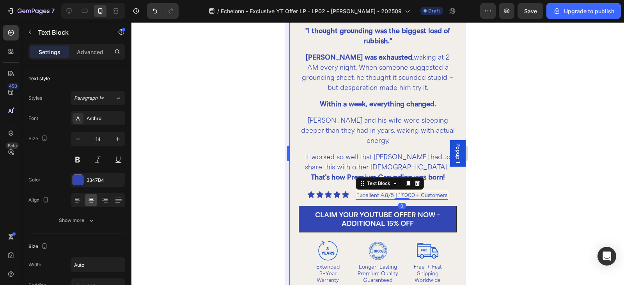
type input "15"
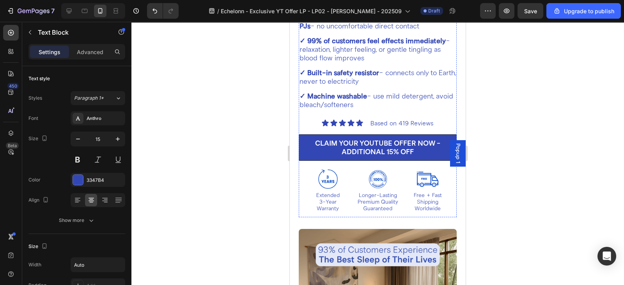
scroll to position [2772, 0]
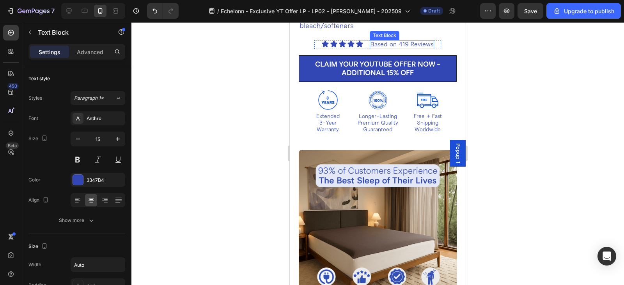
click at [395, 48] on p "Based on 419 Reviews" at bounding box center [401, 44] width 63 height 7
click at [384, 48] on p "Based on 419 Reviews" at bounding box center [401, 44] width 63 height 7
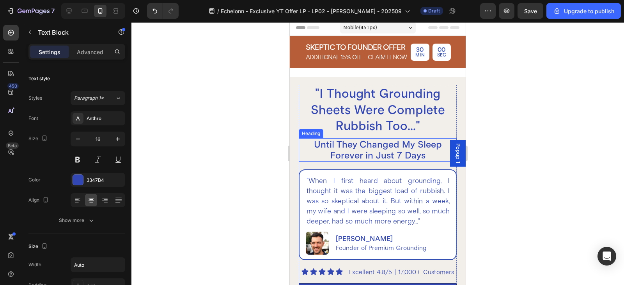
scroll to position [165, 0]
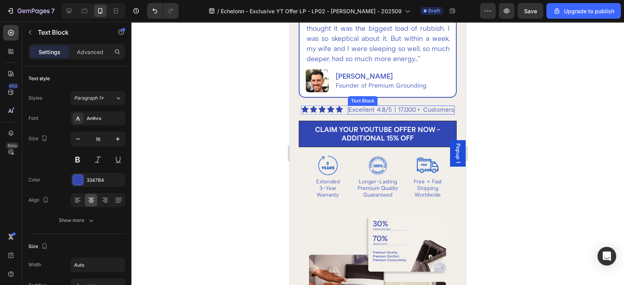
click at [382, 114] on p "Excellent 4.8/5 | 17,000+ Customers" at bounding box center [400, 109] width 105 height 7
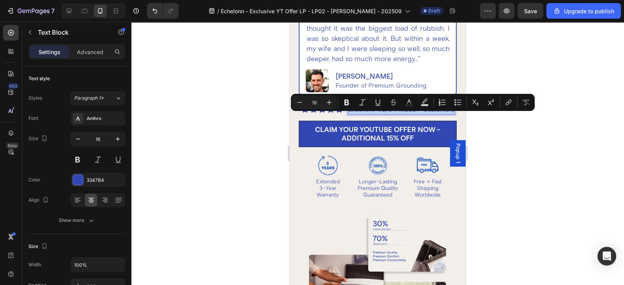
copy p "Excellent 4.8/5 | 17,000+ Customers"
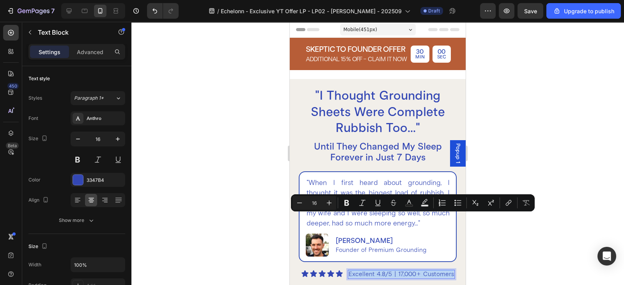
scroll to position [81, 0]
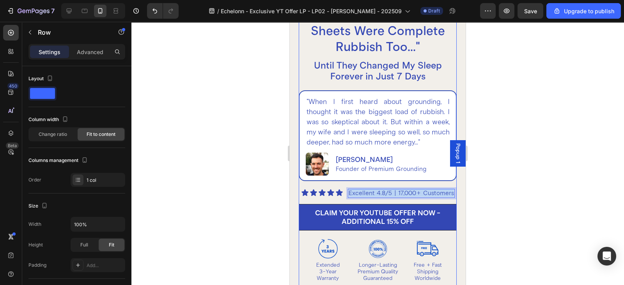
click at [349, 218] on div ""I Thought Grounding Sheets Were Complete Rubbish Too..." Heading Until They Ch…" at bounding box center [378, 146] width 158 height 281
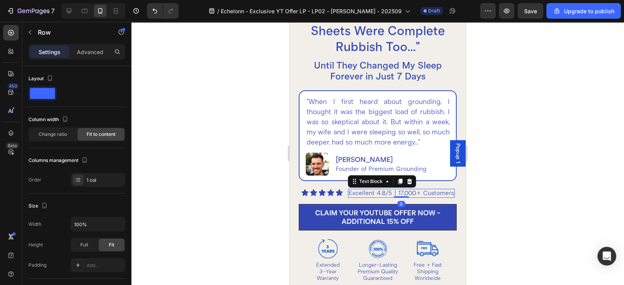
click at [380, 197] on p "Excellent 4.8/5 | 17,000+ Customers" at bounding box center [400, 193] width 105 height 7
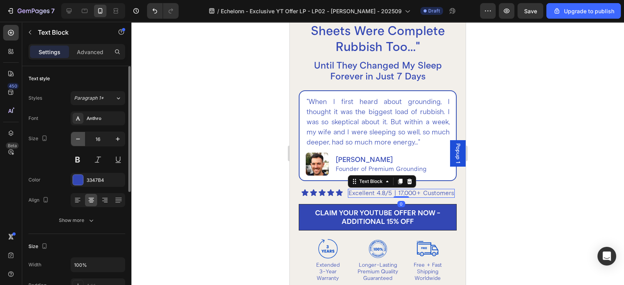
click at [76, 141] on icon "button" at bounding box center [78, 139] width 8 height 8
type input "15"
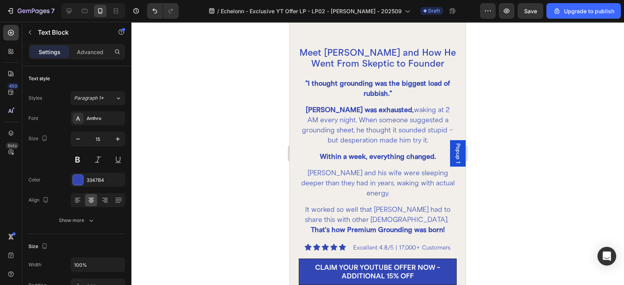
scroll to position [649, 0]
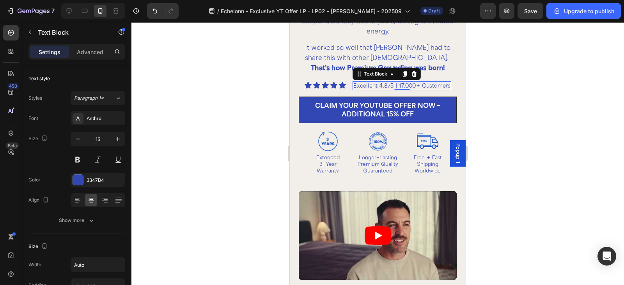
click at [364, 82] on p "Excellent 4.8/5 | 17,000+ Customers" at bounding box center [401, 85] width 97 height 7
click at [114, 141] on icon "button" at bounding box center [118, 139] width 8 height 8
click at [76, 142] on icon "button" at bounding box center [78, 139] width 8 height 8
type input "15"
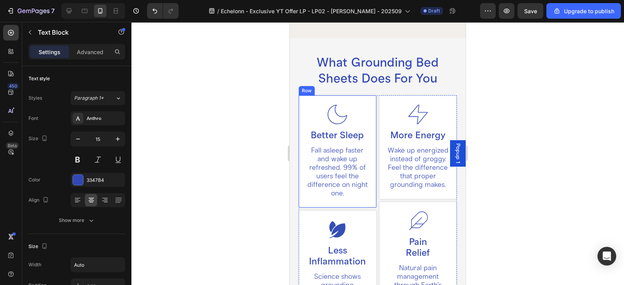
scroll to position [1056, 0]
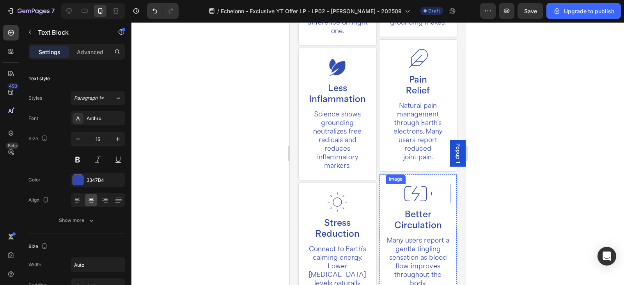
click at [386, 197] on div at bounding box center [418, 193] width 65 height 19
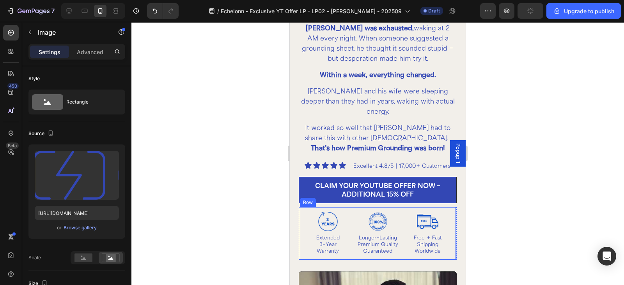
scroll to position [568, 0]
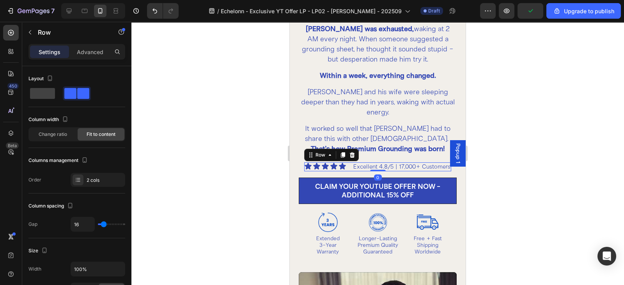
click at [346, 163] on div "Icon Icon Icon Icon Icon Icon List Excellent 4.8/5 | 17,000+ Customers Text Blo…" at bounding box center [377, 167] width 147 height 9
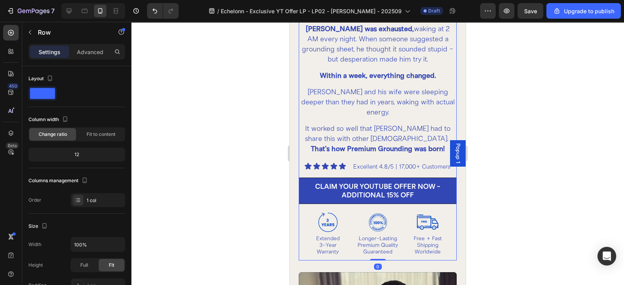
click at [439, 66] on div "Meet [PERSON_NAME] and How He Went From Skeptic to Founder Heading "I thought g…" at bounding box center [378, 112] width 158 height 295
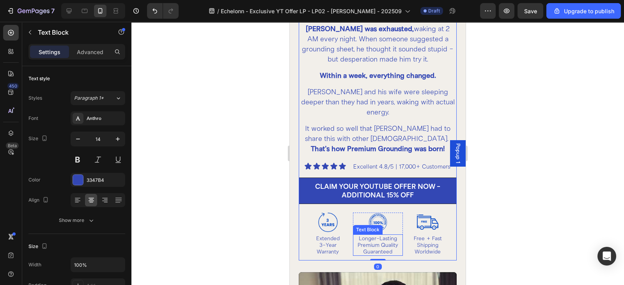
click at [398, 242] on div "Longer-Lasting Premium Quality Guaranteed" at bounding box center [378, 245] width 50 height 21
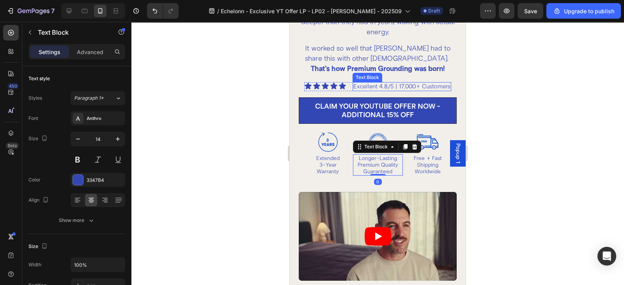
scroll to position [649, 0]
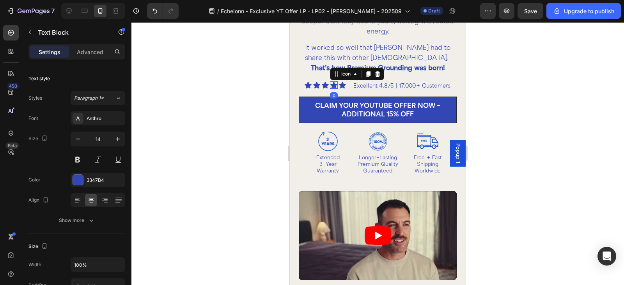
click at [333, 81] on icon at bounding box center [334, 85] width 8 height 8
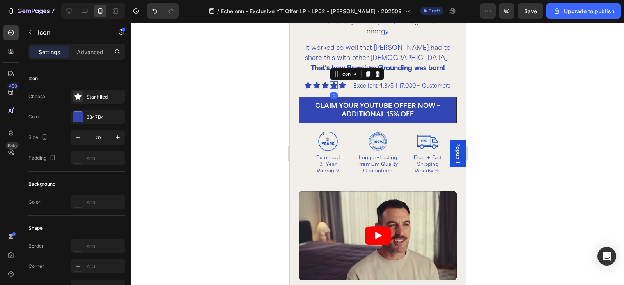
click at [331, 82] on icon at bounding box center [333, 85] width 7 height 7
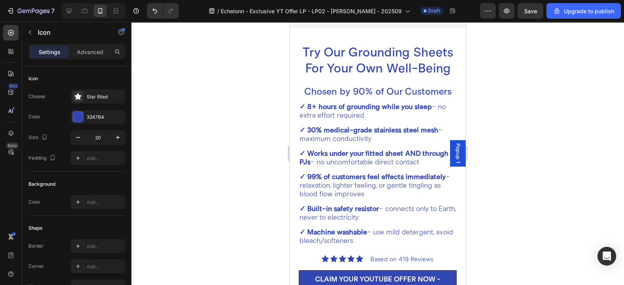
scroll to position [2761, 0]
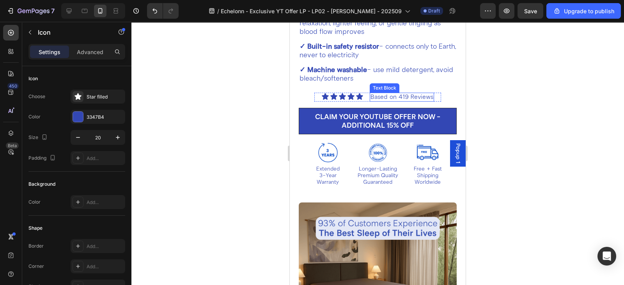
click at [388, 101] on p "Based on 419 Reviews" at bounding box center [401, 97] width 63 height 7
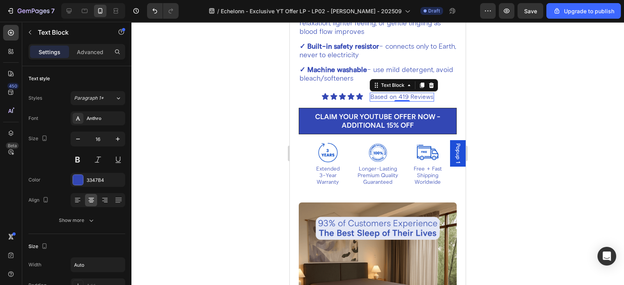
click at [388, 101] on p "Based on 419 Reviews" at bounding box center [401, 97] width 63 height 7
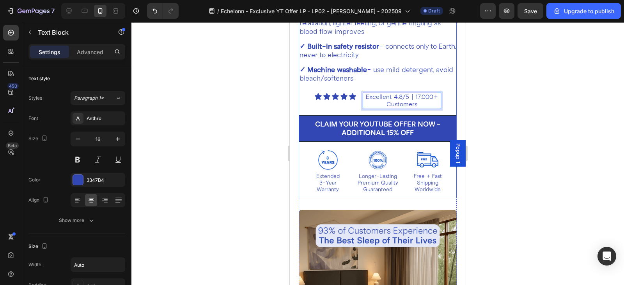
click at [350, 126] on div "Try Our Grounding Sheets For Your Own Well-Being Heading Chosen by 90% of Our C…" at bounding box center [378, 39] width 158 height 317
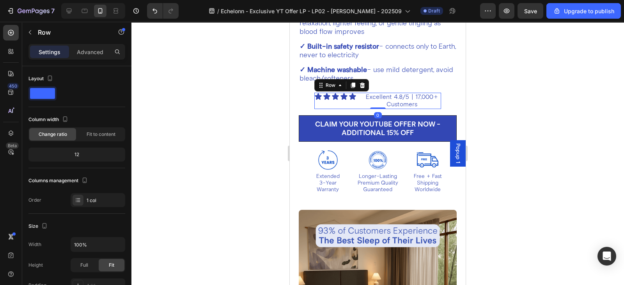
click at [316, 109] on div "Icon Icon Icon Icon Icon Icon List" at bounding box center [335, 101] width 42 height 16
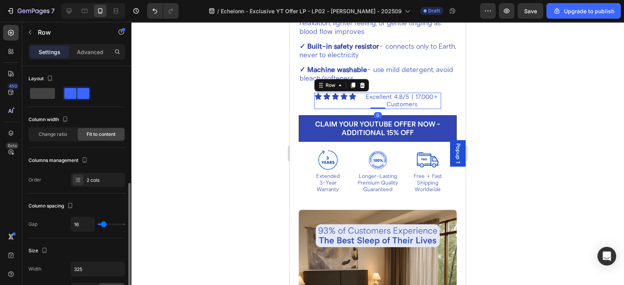
scroll to position [81, 0]
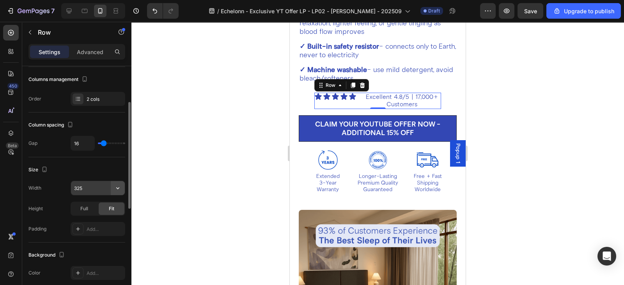
click at [117, 191] on icon "button" at bounding box center [118, 188] width 8 height 8
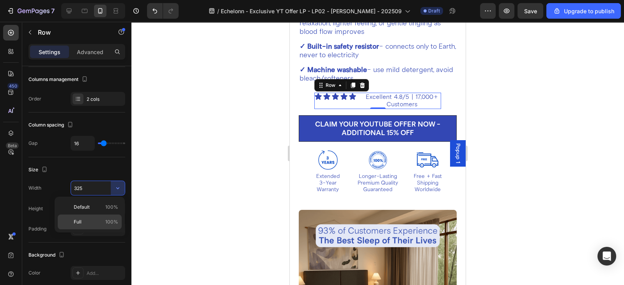
click at [92, 221] on p "Full 100%" at bounding box center [96, 222] width 44 height 7
type input "100%"
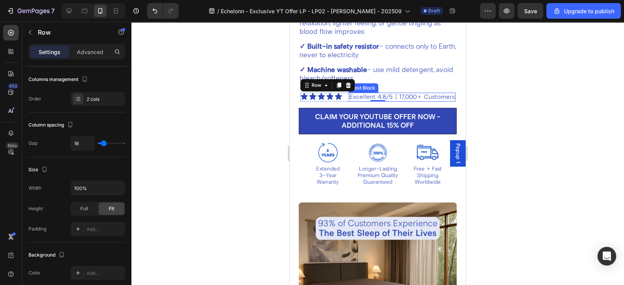
click at [380, 101] on p "Excellent 4.8/5 | 17,000+ Customers" at bounding box center [401, 97] width 105 height 7
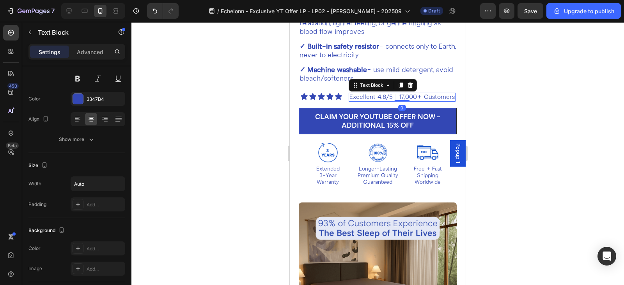
scroll to position [0, 0]
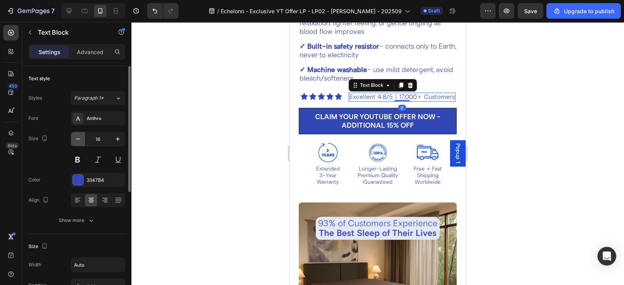
click at [78, 141] on icon "button" at bounding box center [78, 139] width 8 height 8
type input "15"
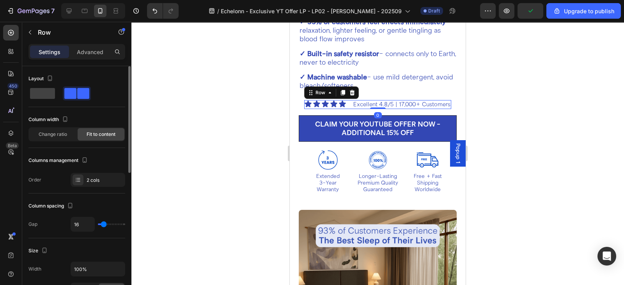
click at [347, 109] on div "Icon Icon Icon Icon Icon Icon List Excellent 4.8/5 | 17,000+ Customers Text Blo…" at bounding box center [377, 104] width 147 height 9
type input "8"
type input "4"
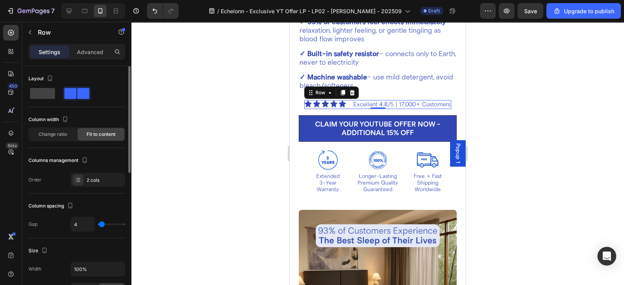
type input "2"
type input "0"
type input "8"
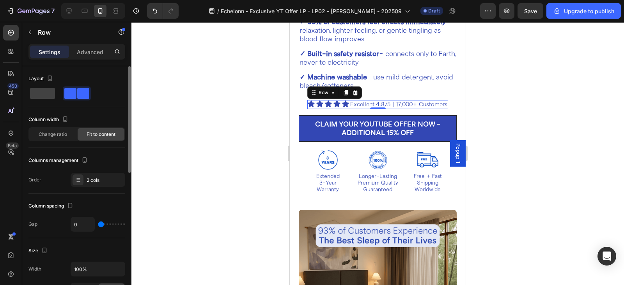
type input "8"
type input "15"
type input "4"
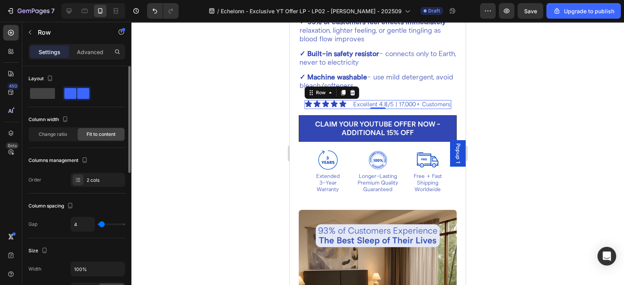
type input "0"
drag, startPoint x: 102, startPoint y: 223, endPoint x: 98, endPoint y: 225, distance: 4.7
type input "0"
click at [98, 225] on input "range" at bounding box center [111, 225] width 27 height 2
click at [86, 226] on input "0" at bounding box center [82, 225] width 23 height 14
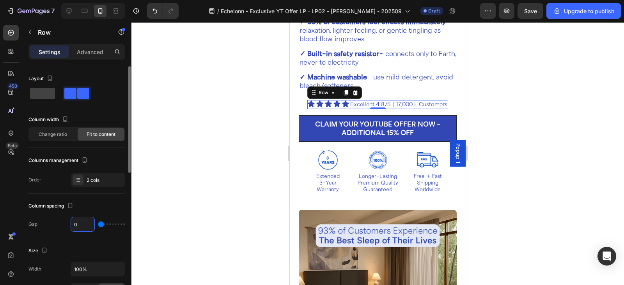
type input "8"
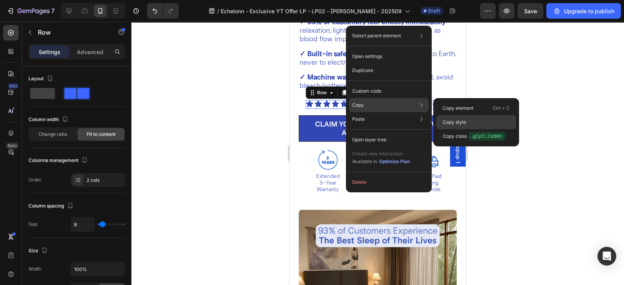
click at [454, 121] on p "Copy style" at bounding box center [453, 122] width 23 height 7
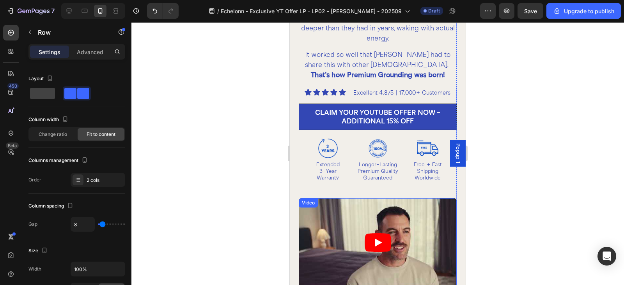
scroll to position [561, 0]
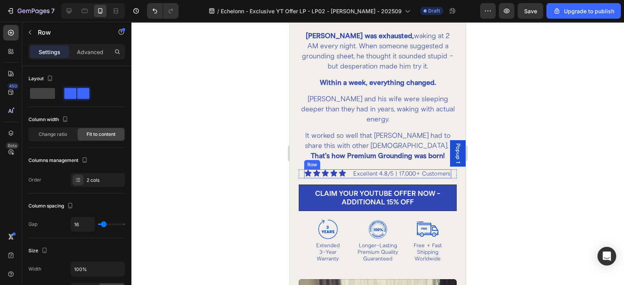
click at [345, 170] on div "Icon Icon Icon Icon Icon Icon List Excellent 4.8/5 | 17,000+ Customers Text Blo…" at bounding box center [377, 174] width 147 height 9
type input "8"
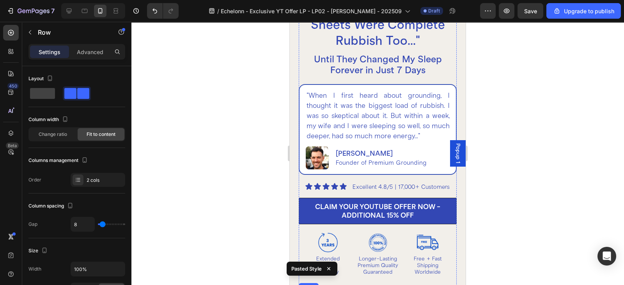
scroll to position [74, 0]
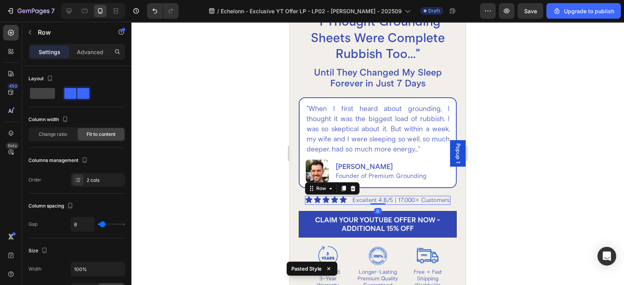
click at [345, 205] on div "Icon Icon Icon Icon Icon Icon List Excellent 4.8/5 | 17,000+ Customers Text Blo…" at bounding box center [377, 200] width 145 height 9
type input "8"
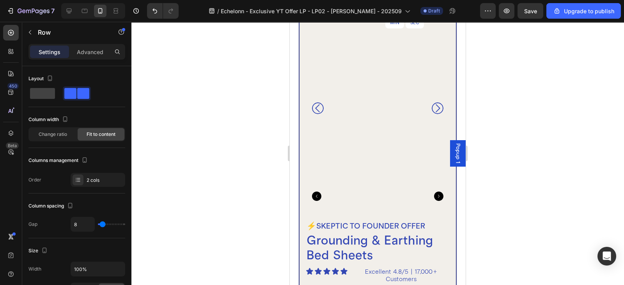
scroll to position [3891, 0]
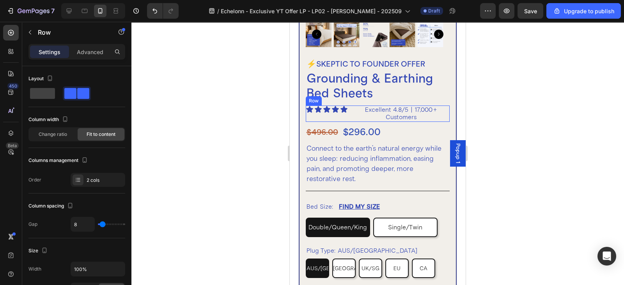
click at [349, 108] on div "Icon Icon Icon Icon Icon Icon List Excellent 4.8/5 | 17,000+ Customers Text Blo…" at bounding box center [378, 114] width 144 height 16
type input "8"
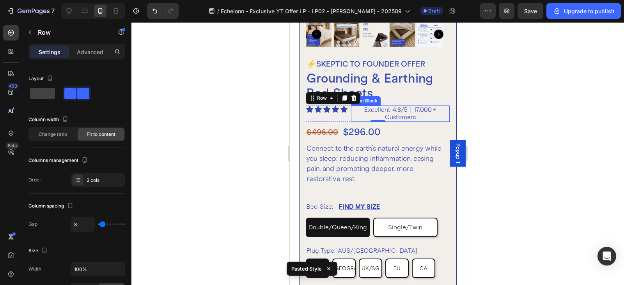
click at [383, 106] on p "Excellent 4.8/5 | 17,000+ Customers" at bounding box center [400, 113] width 97 height 15
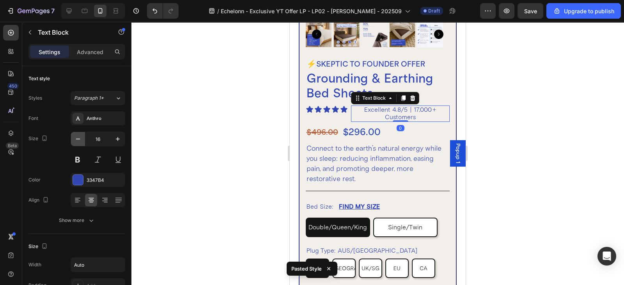
click at [84, 141] on button "button" at bounding box center [78, 139] width 14 height 14
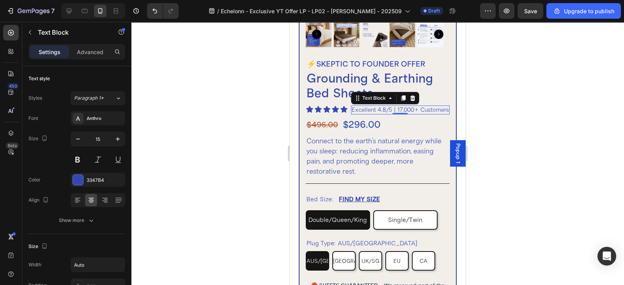
click at [356, 106] on p "Excellent 4.8/5 | 17,000+ Customers" at bounding box center [400, 109] width 97 height 7
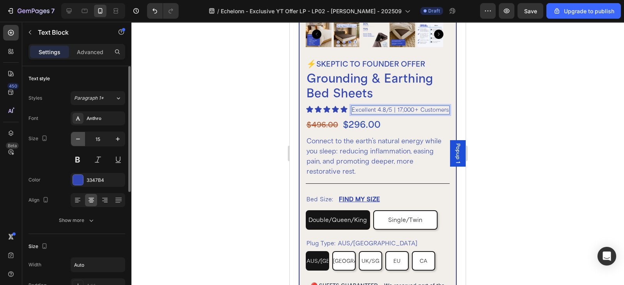
click at [82, 137] on button "button" at bounding box center [78, 139] width 14 height 14
click at [80, 141] on icon "button" at bounding box center [78, 139] width 8 height 8
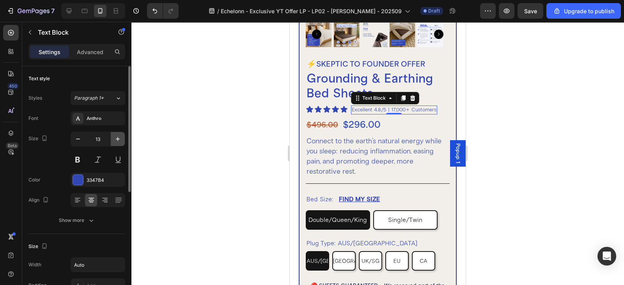
click at [122, 142] on button "button" at bounding box center [118, 139] width 14 height 14
type input "14"
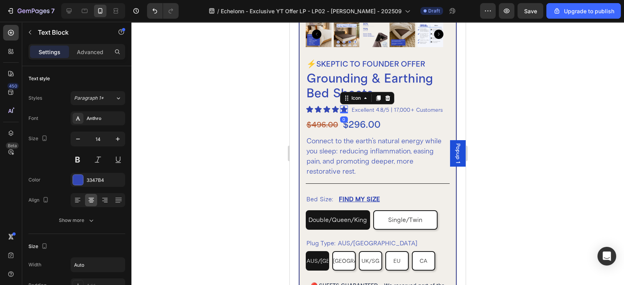
click at [341, 106] on icon at bounding box center [343, 109] width 7 height 7
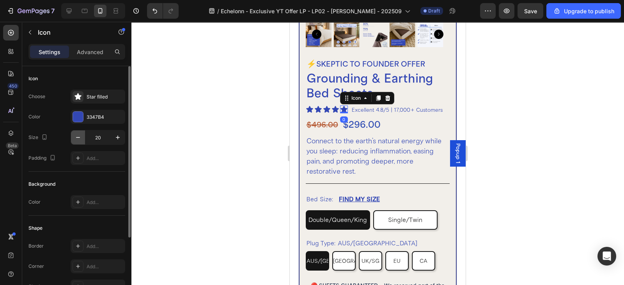
click at [77, 137] on icon "button" at bounding box center [78, 138] width 8 height 8
type input "18"
click at [335, 106] on icon at bounding box center [335, 109] width 7 height 7
click at [82, 133] on button "button" at bounding box center [78, 138] width 14 height 14
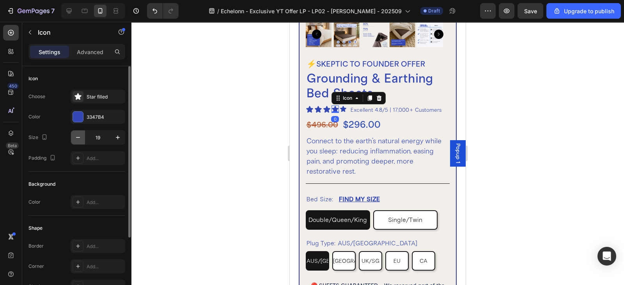
click at [82, 133] on button "button" at bounding box center [78, 138] width 14 height 14
type input "18"
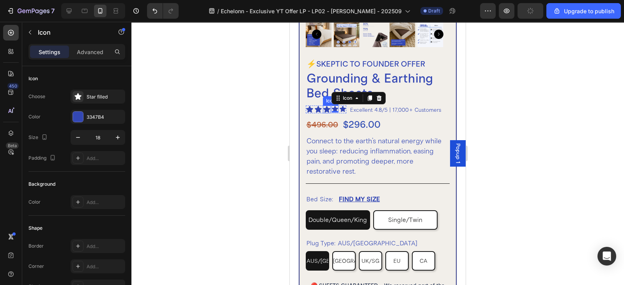
click at [329, 106] on icon at bounding box center [326, 109] width 7 height 7
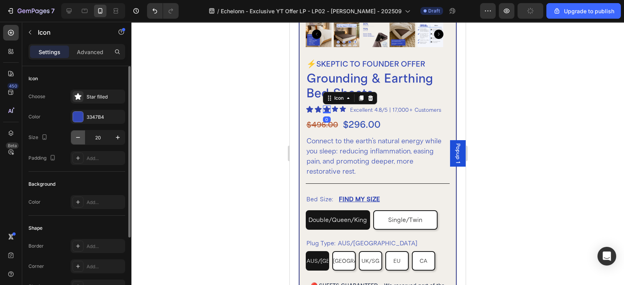
click at [76, 140] on icon "button" at bounding box center [78, 138] width 8 height 8
click at [79, 136] on icon "button" at bounding box center [78, 138] width 8 height 8
type input "18"
click at [319, 106] on icon at bounding box center [318, 110] width 8 height 8
click at [77, 139] on icon "button" at bounding box center [78, 138] width 8 height 8
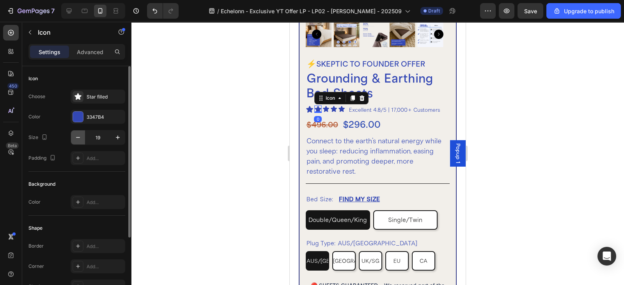
click at [77, 139] on icon "button" at bounding box center [78, 138] width 8 height 8
type input "18"
click at [308, 106] on icon at bounding box center [309, 109] width 7 height 7
click at [75, 136] on icon "button" at bounding box center [78, 138] width 8 height 8
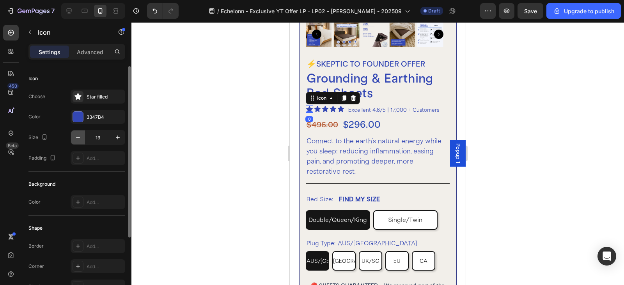
type input "18"
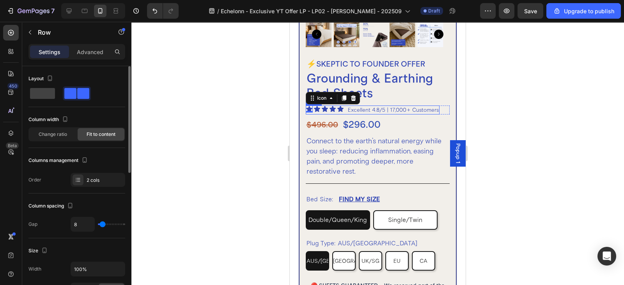
click at [343, 106] on div "Icon 0 Icon Icon Icon Icon Icon List Excellent 4.8/5 | 17,000+ Customers Text B…" at bounding box center [373, 110] width 134 height 9
click at [325, 106] on div "Icon" at bounding box center [324, 109] width 7 height 7
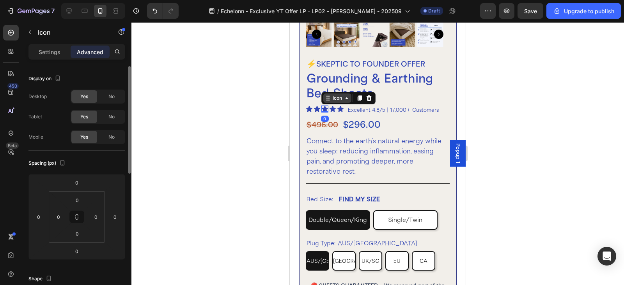
click at [334, 98] on div "Icon" at bounding box center [337, 98] width 12 height 0
click at [335, 82] on div "Icon List" at bounding box center [335, 84] width 21 height 5
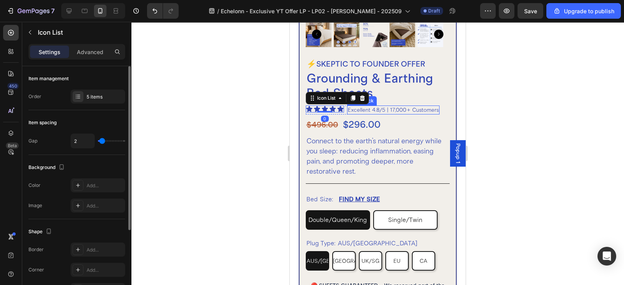
click at [367, 106] on p "Excellent 4.8/5 | 17,000+ Customers" at bounding box center [393, 109] width 91 height 7
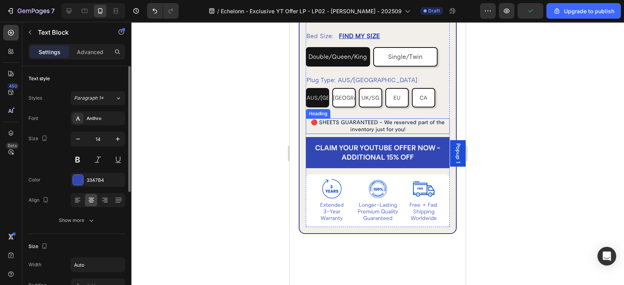
scroll to position [3892, 0]
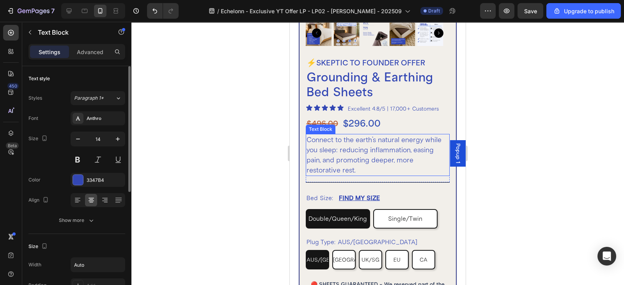
click at [375, 137] on p "Connect to the earth’s natural energy while you sleep: reducing inflammation, e…" at bounding box center [377, 155] width 143 height 41
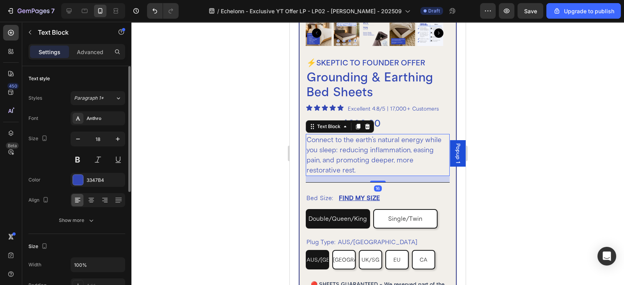
scroll to position [3810, 0]
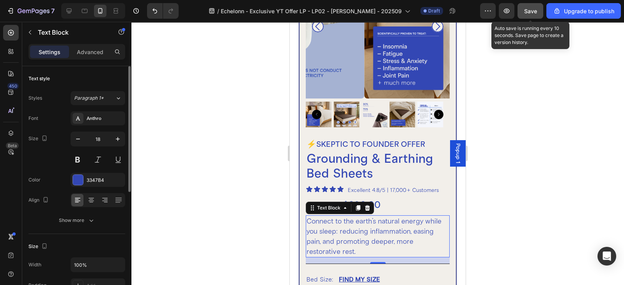
click at [523, 10] on button "Save" at bounding box center [530, 11] width 26 height 16
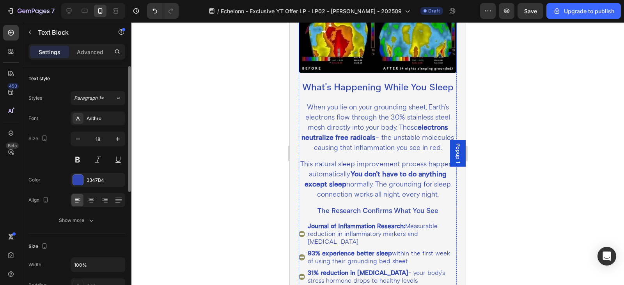
scroll to position [2186, 0]
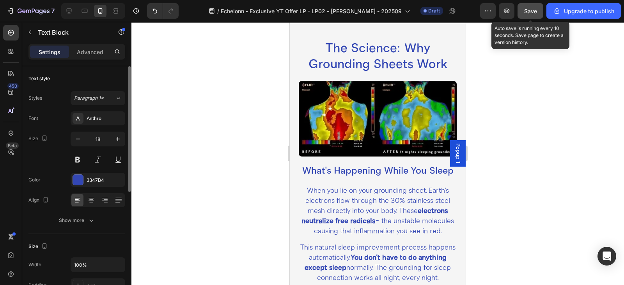
click at [531, 17] on button "Save" at bounding box center [530, 11] width 26 height 16
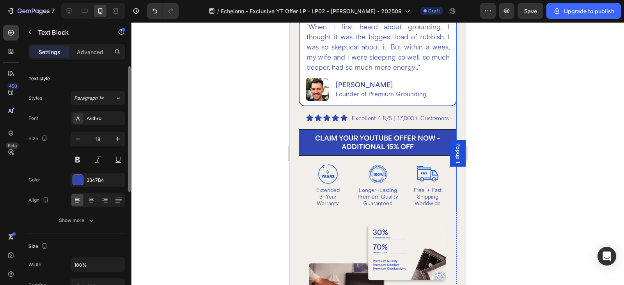
scroll to position [0, 0]
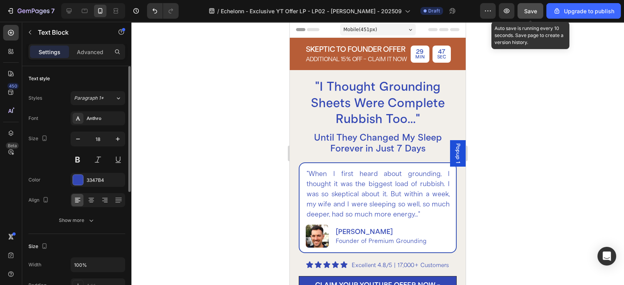
click at [536, 18] on button "Save" at bounding box center [530, 11] width 26 height 16
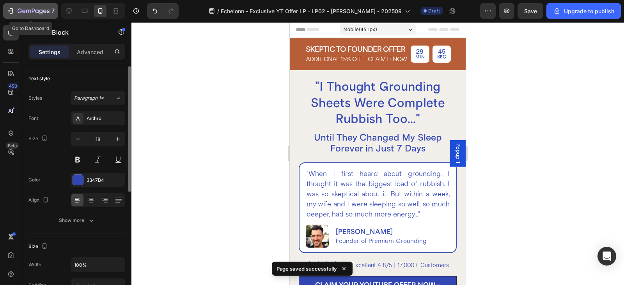
click at [18, 9] on icon "button" at bounding box center [20, 11] width 4 height 5
